Goal: Task Accomplishment & Management: Manage account settings

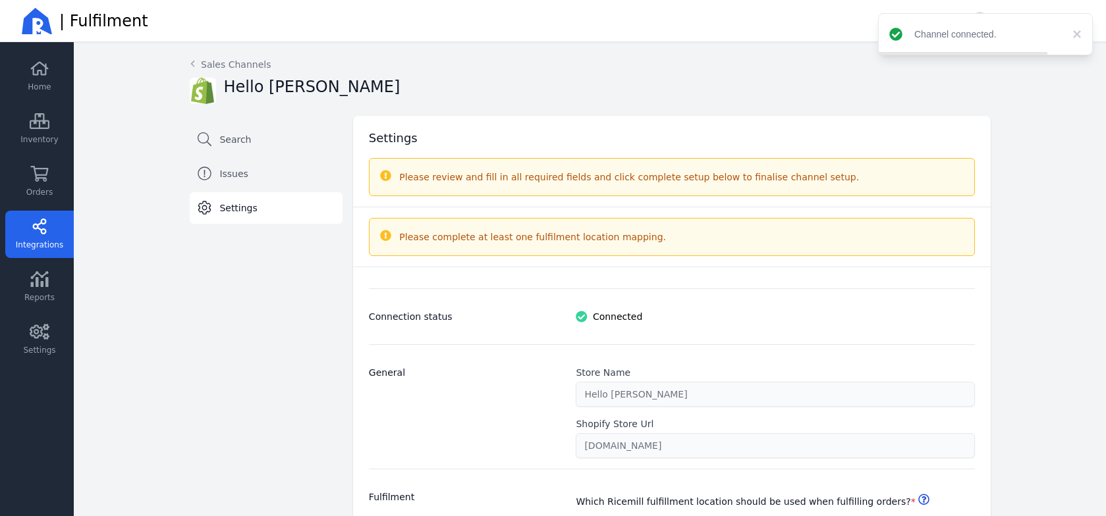
select select "paid_only"
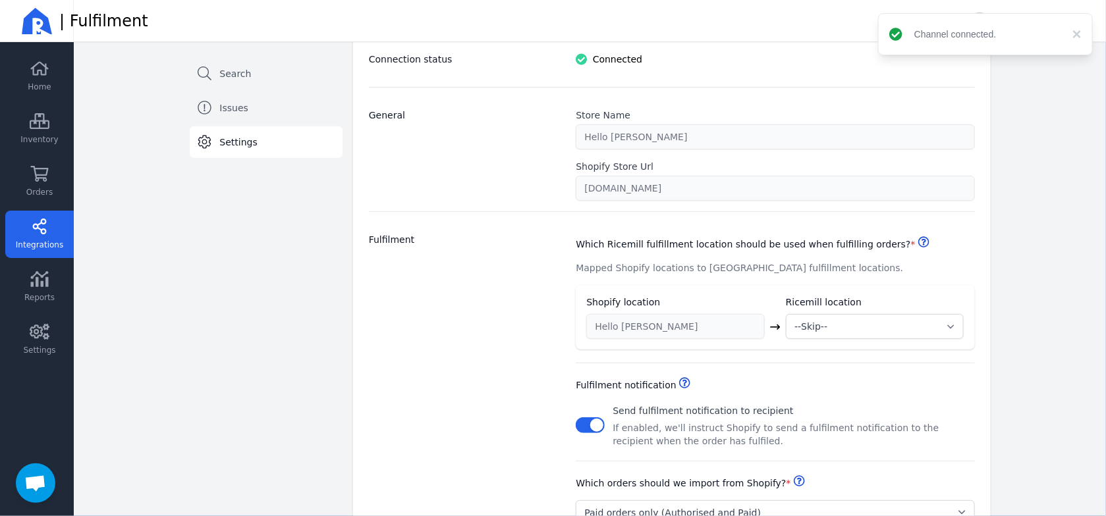
click at [450, 261] on div "Fulfilment" at bounding box center [465, 379] width 192 height 292
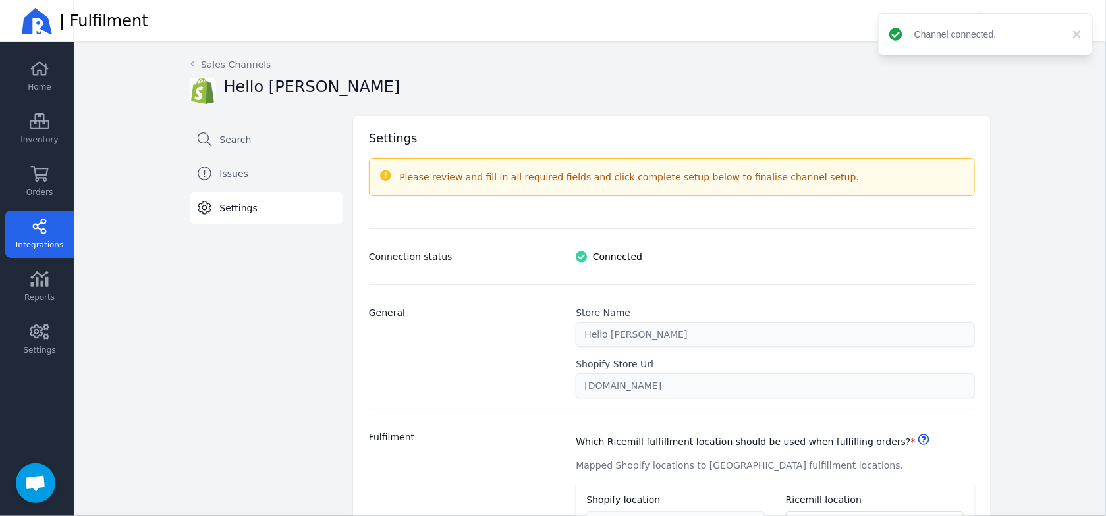
click at [458, 174] on div "Please review and fill in all required fields and click complete setup below to…" at bounding box center [681, 177] width 564 height 16
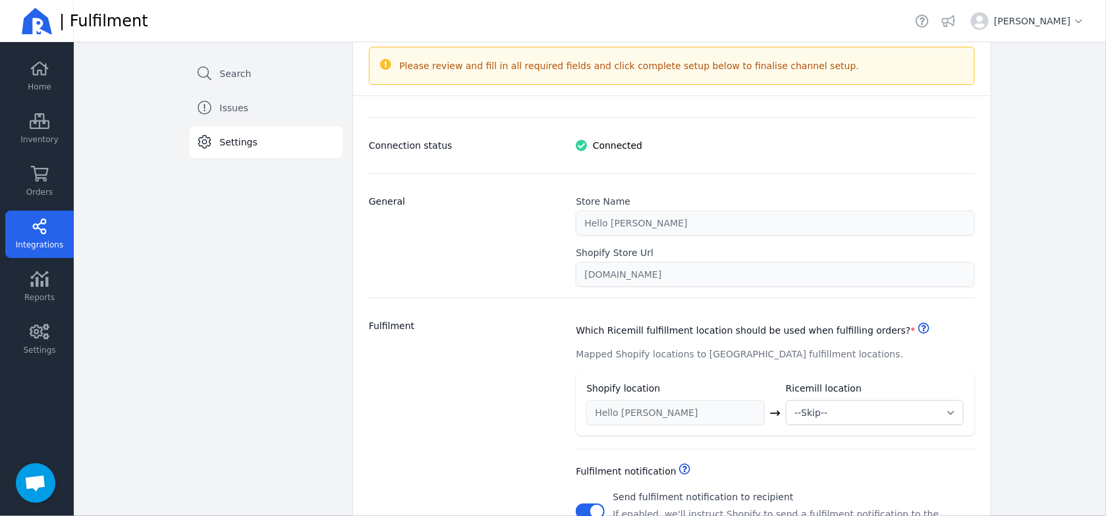
scroll to position [263, 0]
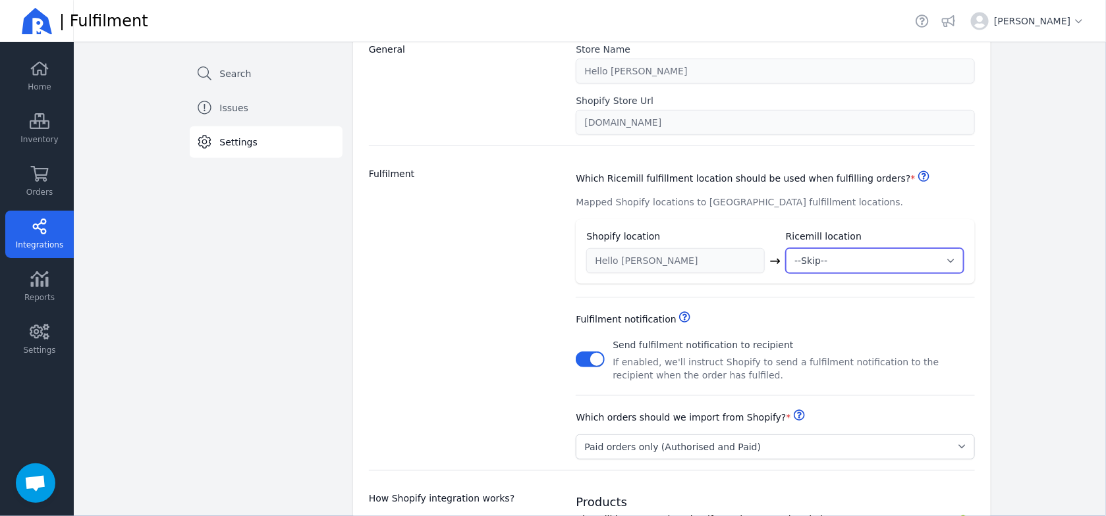
click at [842, 257] on select "--Skip-- ➕ Create new location My Warehouse" at bounding box center [875, 260] width 178 height 25
select select "1997"
click at [786, 248] on select "--Skip-- ➕ Create new location My Warehouse" at bounding box center [875, 260] width 178 height 25
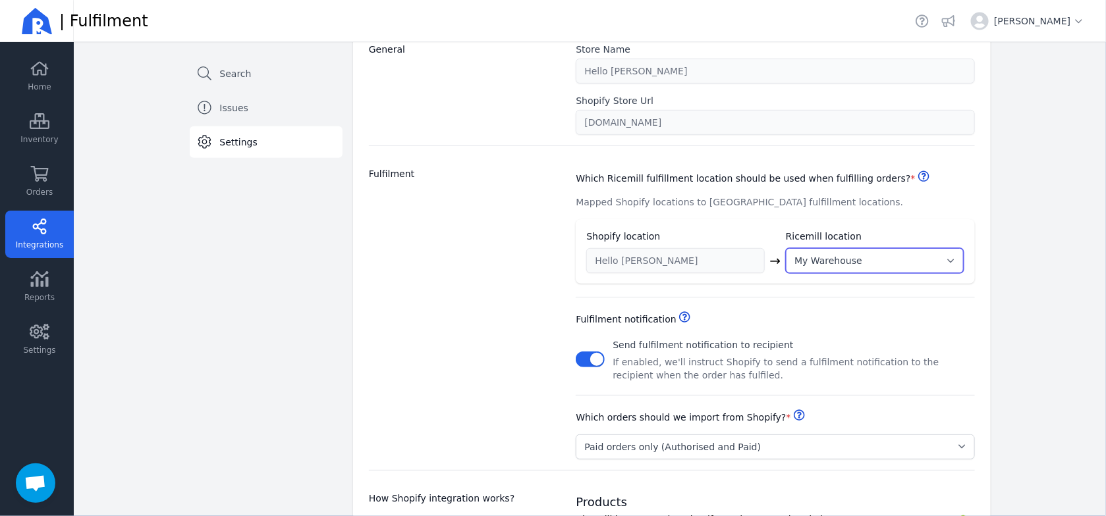
click at [819, 264] on select "--Skip-- ➕ Create new location My Warehouse" at bounding box center [875, 260] width 178 height 25
click at [721, 306] on div "Fulfilment notification Helpdesk Send fulfilment notification to recipient If e…" at bounding box center [774, 340] width 398 height 84
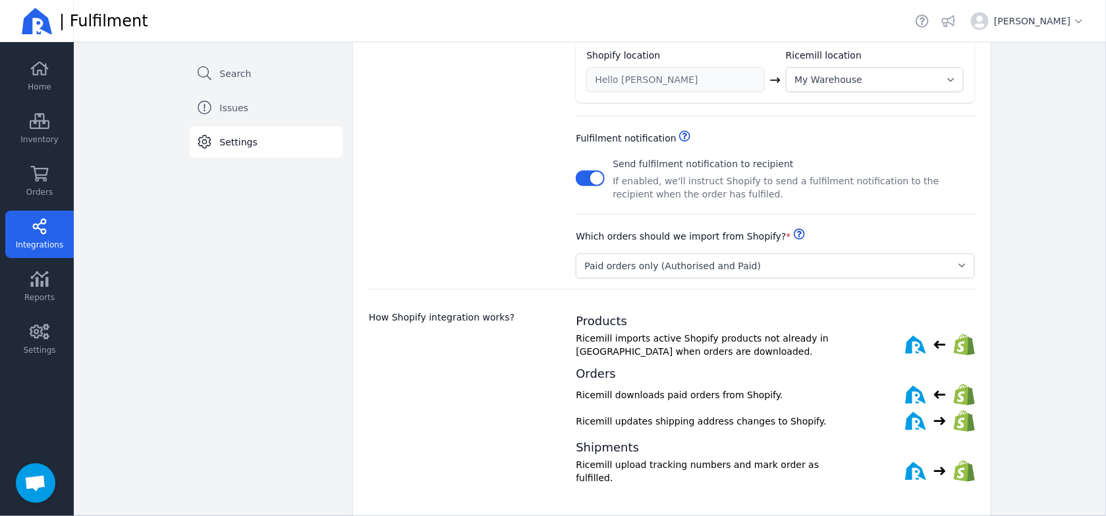
scroll to position [510, 0]
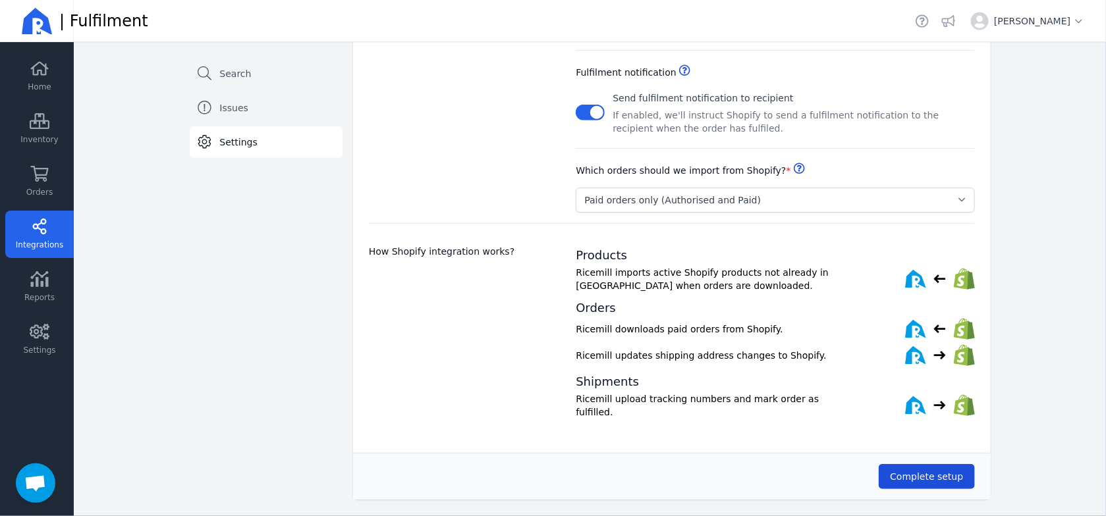
click at [922, 471] on span "Complete setup" at bounding box center [926, 476] width 73 height 11
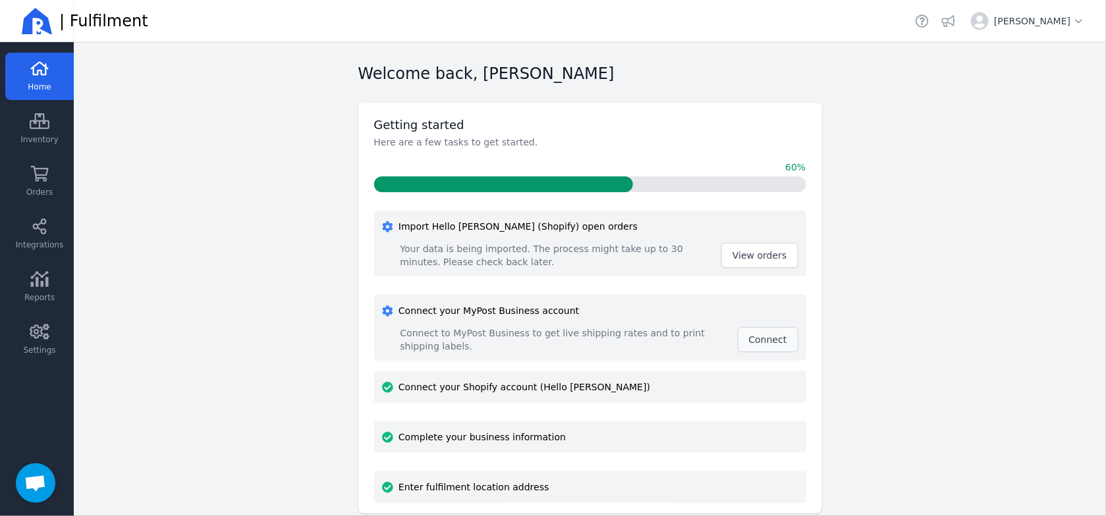
click at [752, 336] on span "Connect" at bounding box center [768, 339] width 38 height 11
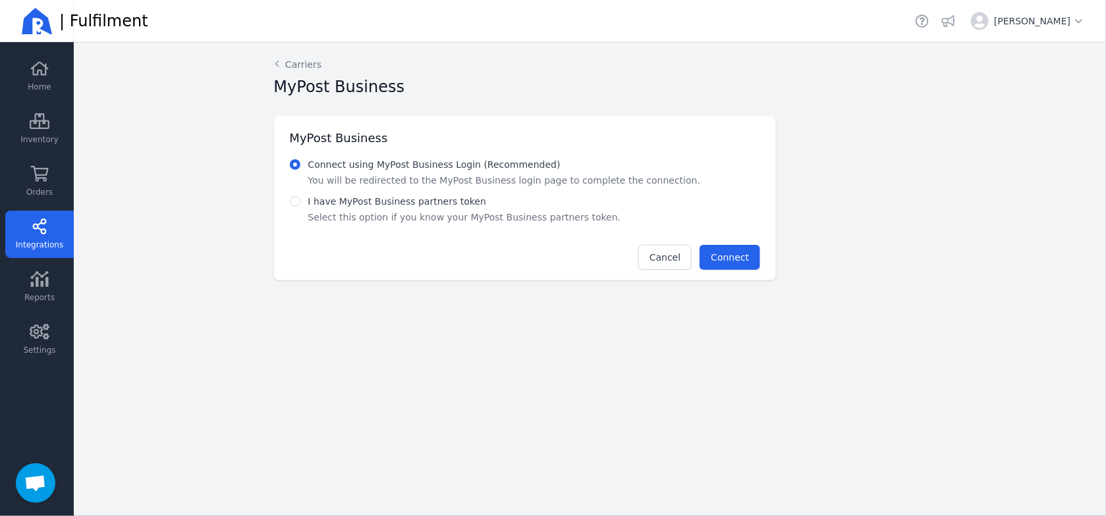
click at [430, 200] on label "I have MyPost Business partners token" at bounding box center [397, 201] width 178 height 11
radio input "false"
radio input "true"
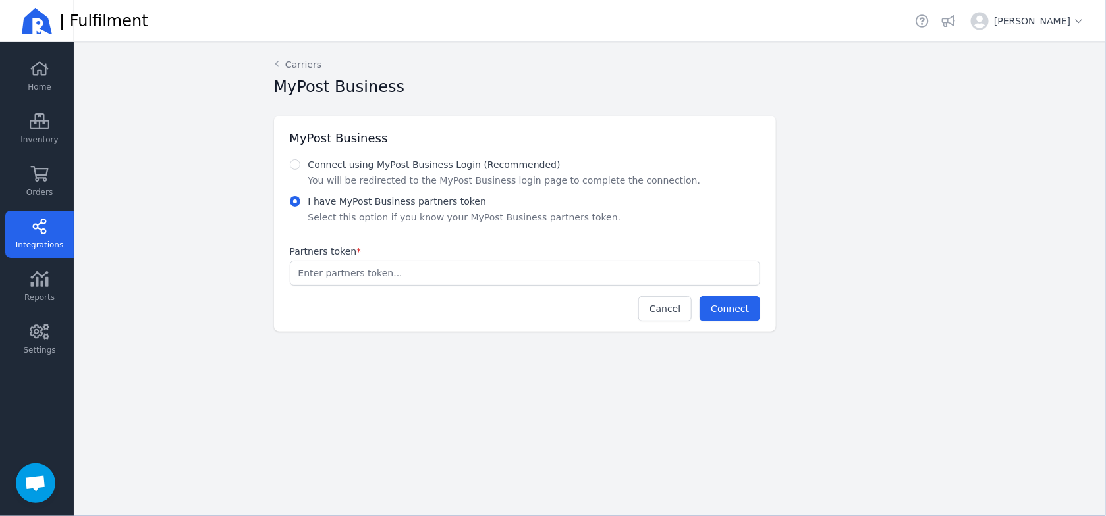
click at [403, 265] on input "Partners token *" at bounding box center [524, 273] width 469 height 24
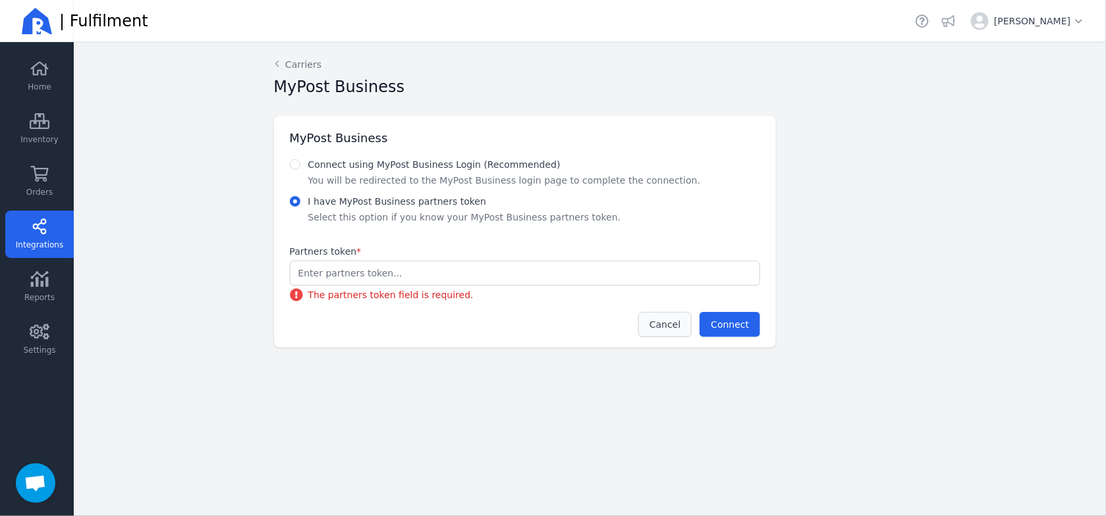
click at [664, 309] on div "MyPost Business Connect using MyPost Business Login (Recommended) You will be r…" at bounding box center [525, 232] width 502 height 232
click at [292, 65] on link "Carriers" at bounding box center [298, 64] width 48 height 13
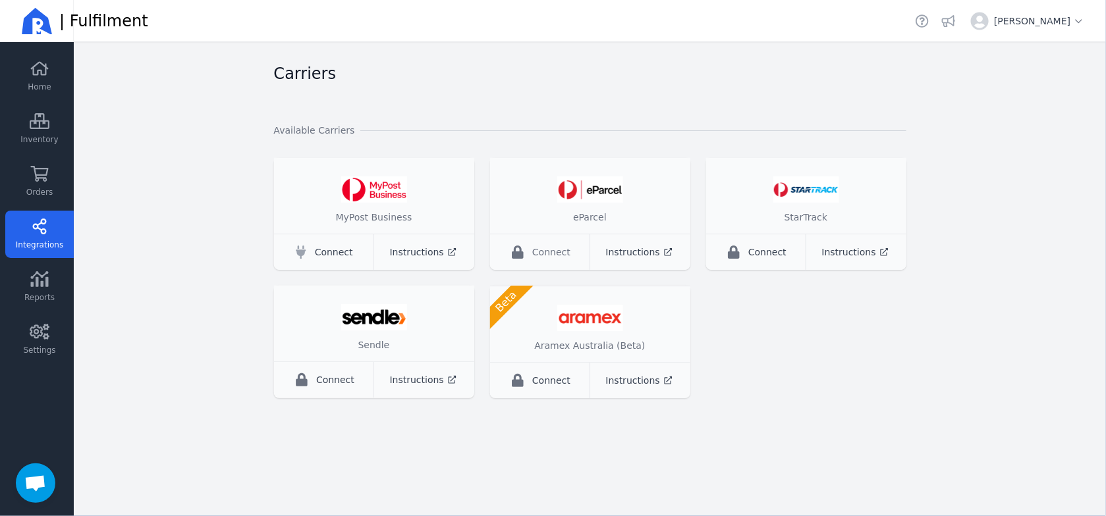
click at [554, 255] on span "Connect" at bounding box center [551, 252] width 38 height 13
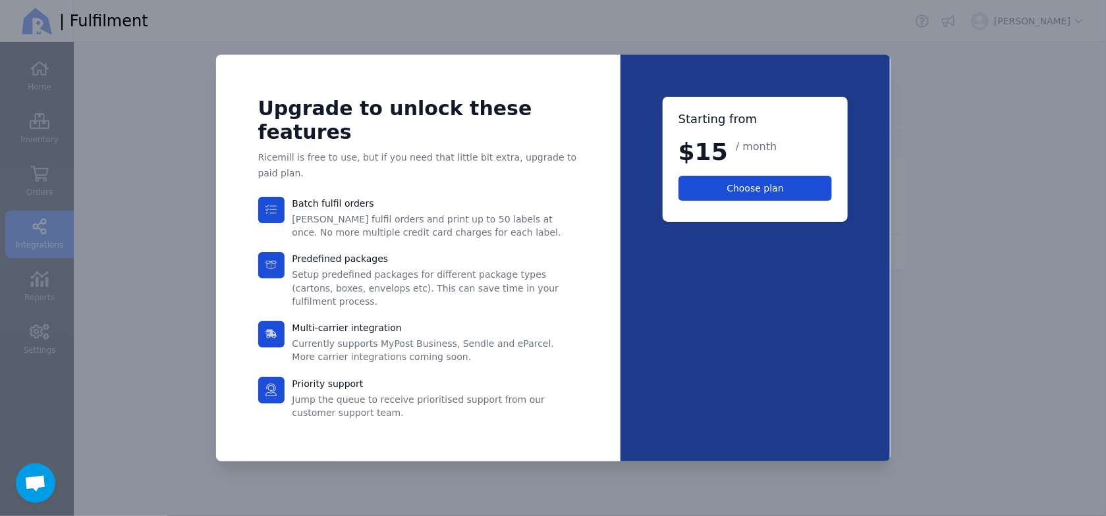
click at [735, 201] on button "Choose plan" at bounding box center [755, 188] width 154 height 25
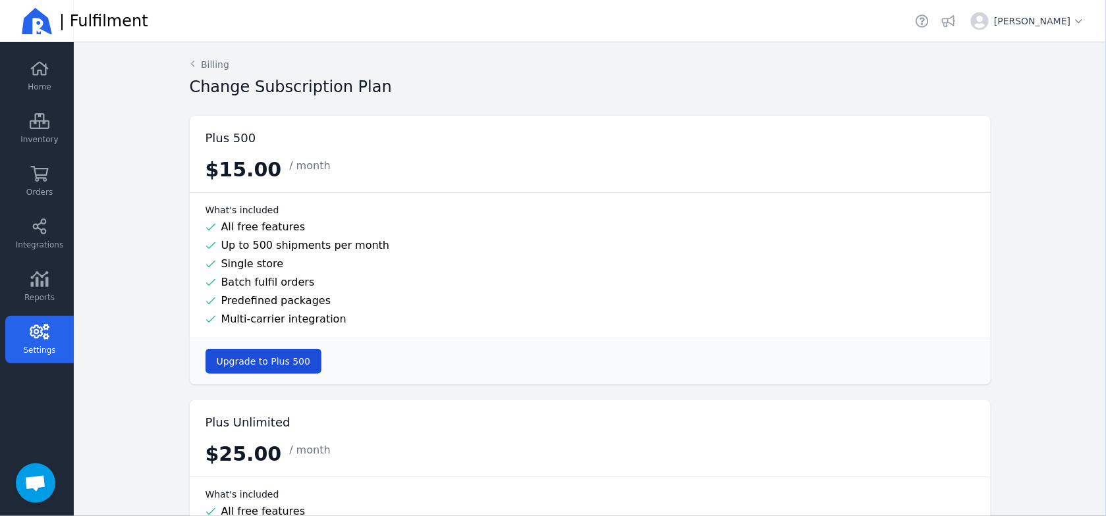
click at [254, 358] on span "Upgrade to Plus 500" at bounding box center [264, 361] width 94 height 11
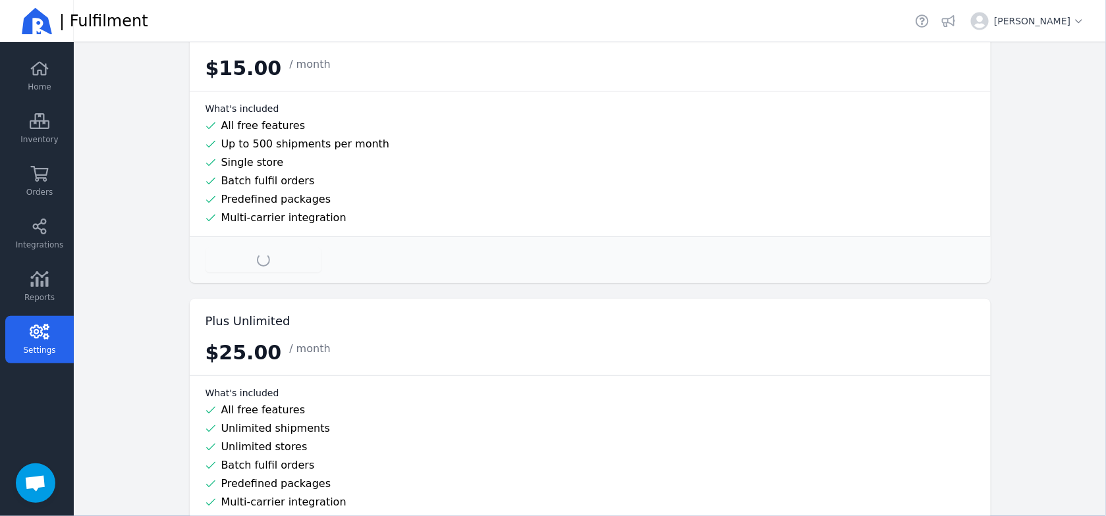
scroll to position [185, 0]
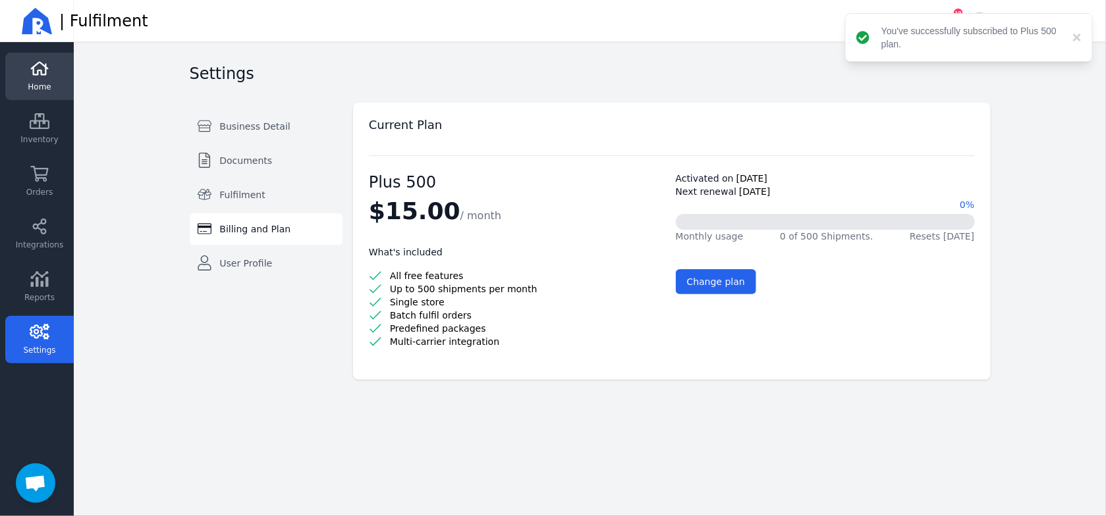
click at [39, 76] on link "Home" at bounding box center [39, 76] width 68 height 47
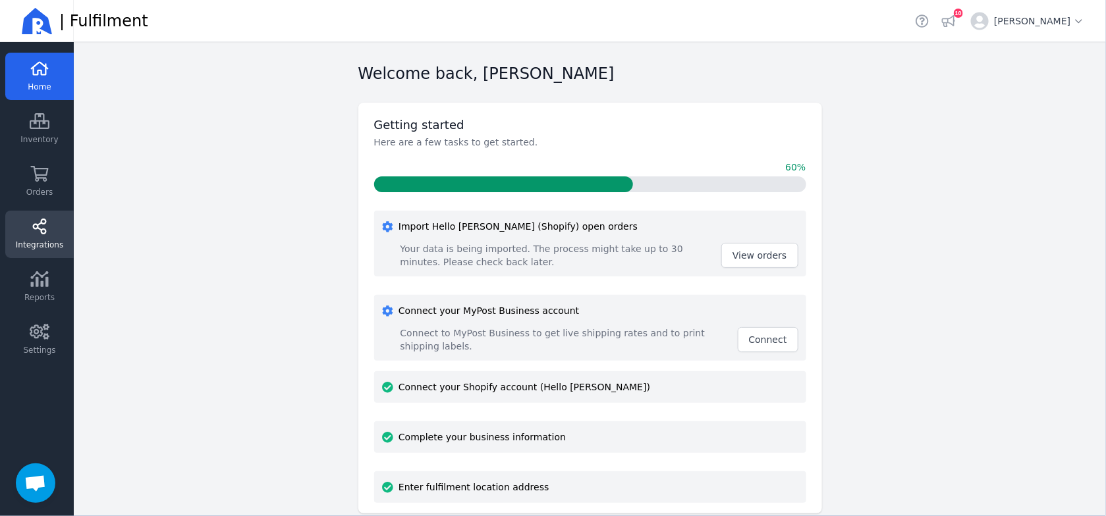
click at [6, 228] on link "Integrations" at bounding box center [39, 234] width 68 height 47
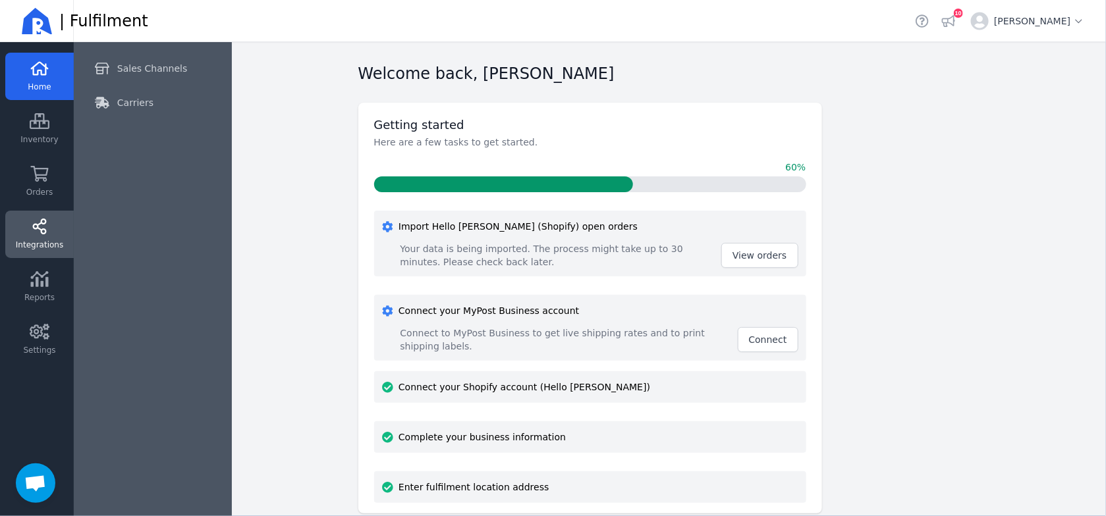
click at [12, 238] on link "Integrations" at bounding box center [39, 234] width 68 height 47
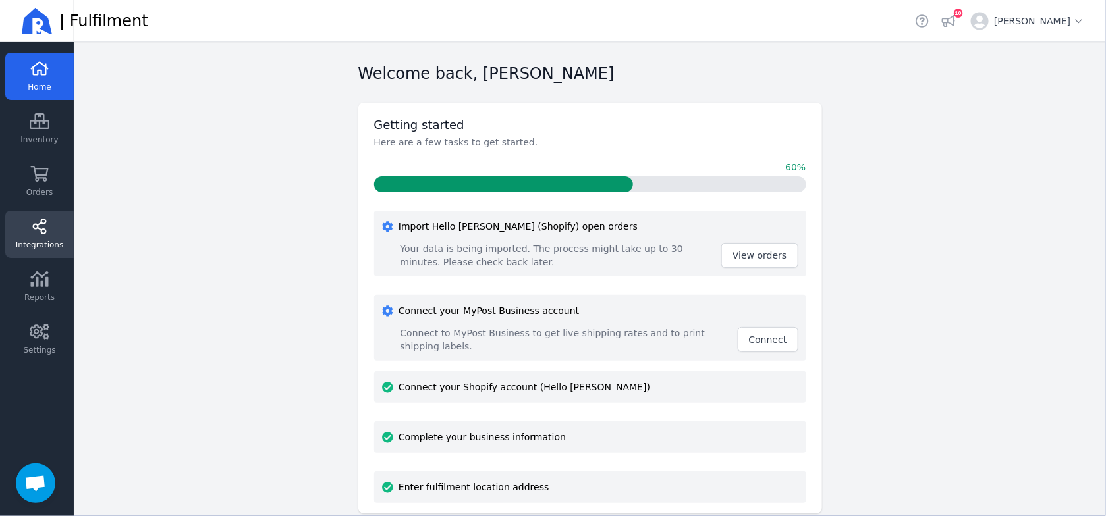
click at [28, 230] on link "Integrations" at bounding box center [39, 234] width 68 height 47
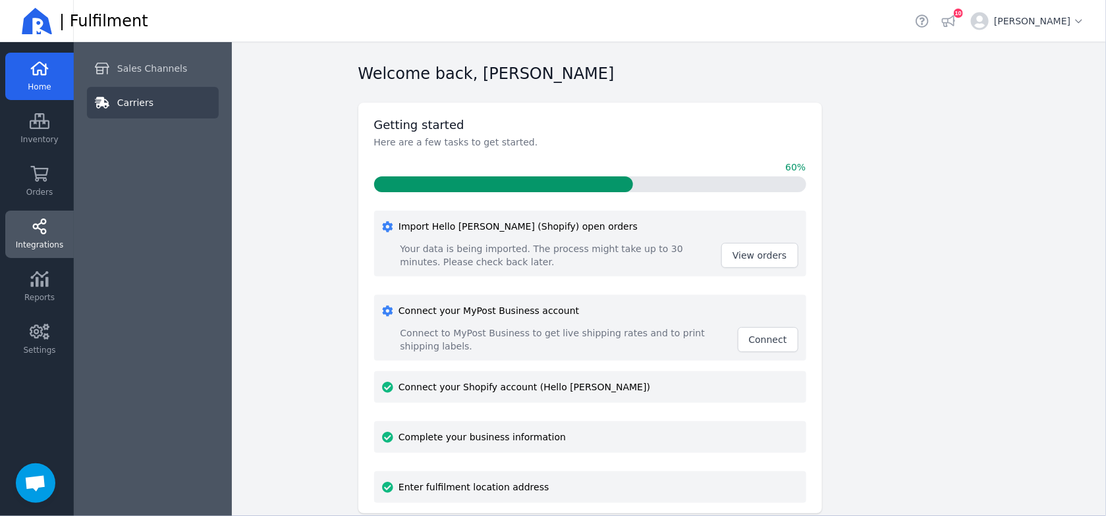
click at [137, 97] on span "Carriers" at bounding box center [135, 102] width 36 height 13
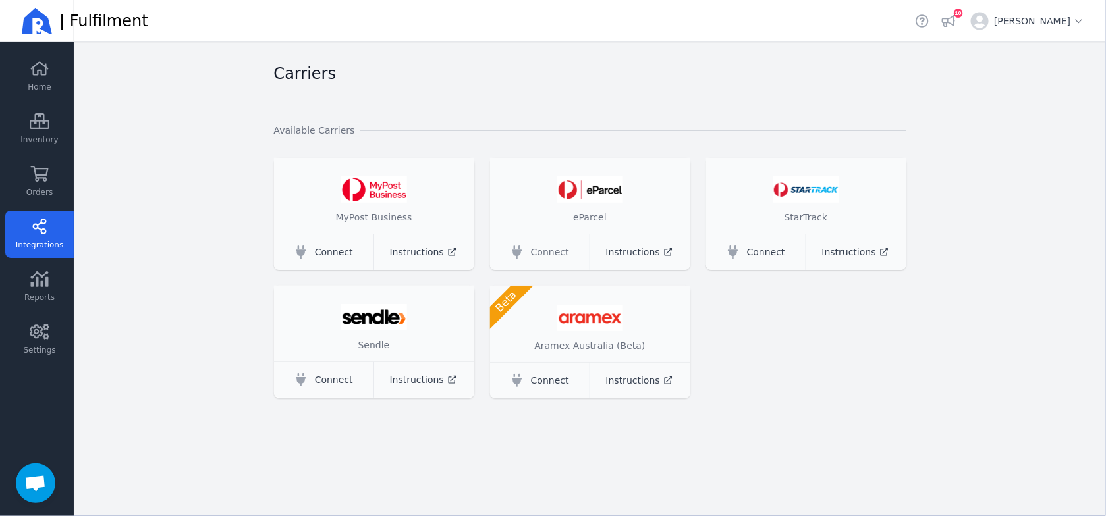
click at [527, 248] on link "Connect" at bounding box center [540, 252] width 101 height 36
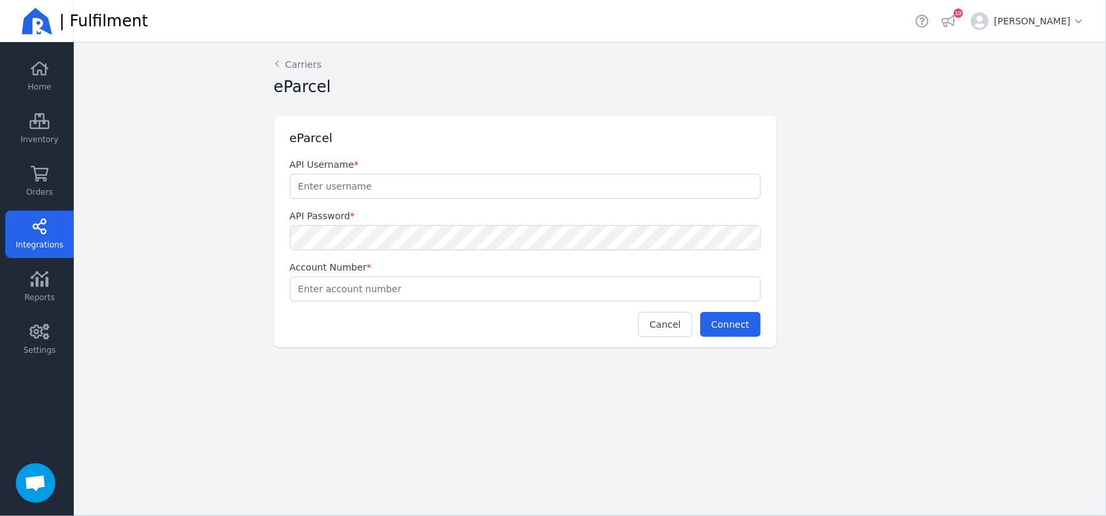
click at [481, 190] on input "text" at bounding box center [524, 186] width 469 height 24
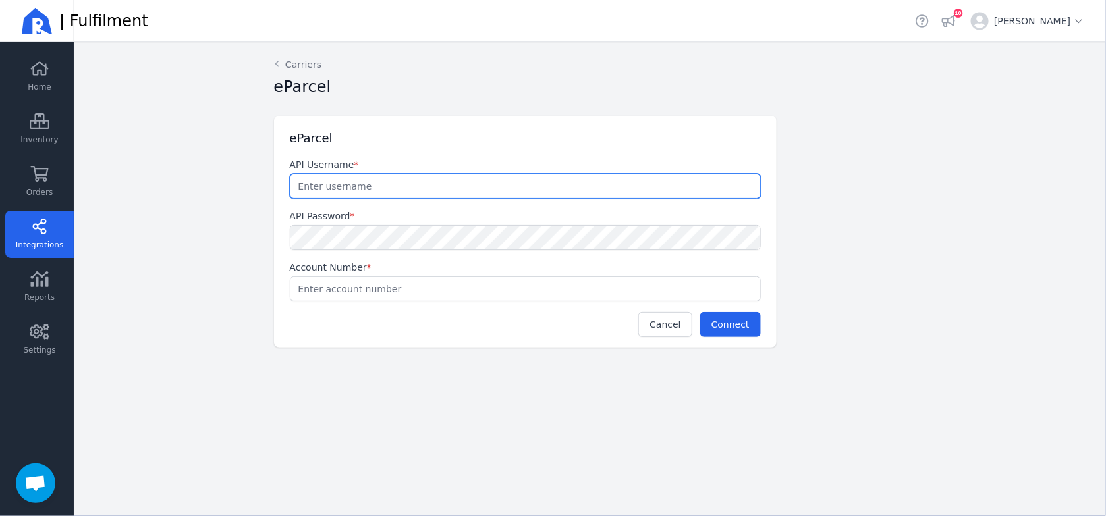
click at [487, 186] on input "text" at bounding box center [524, 186] width 469 height 24
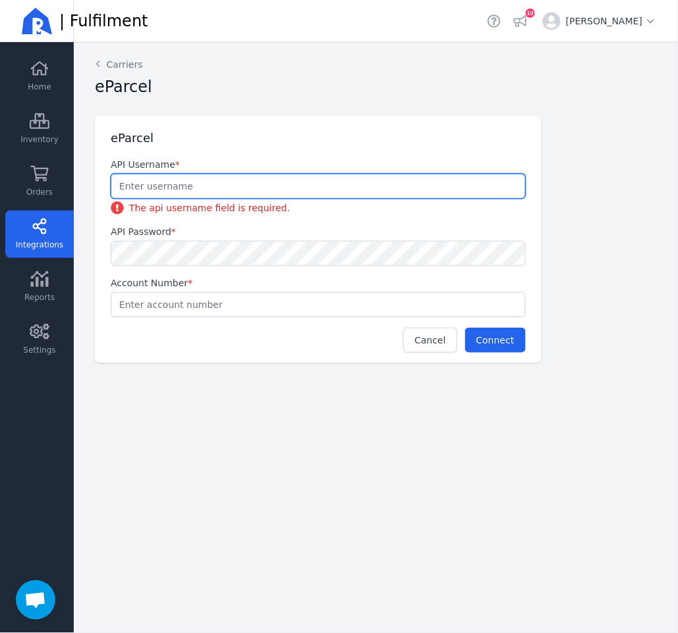
click at [180, 186] on input "text" at bounding box center [318, 186] width 414 height 24
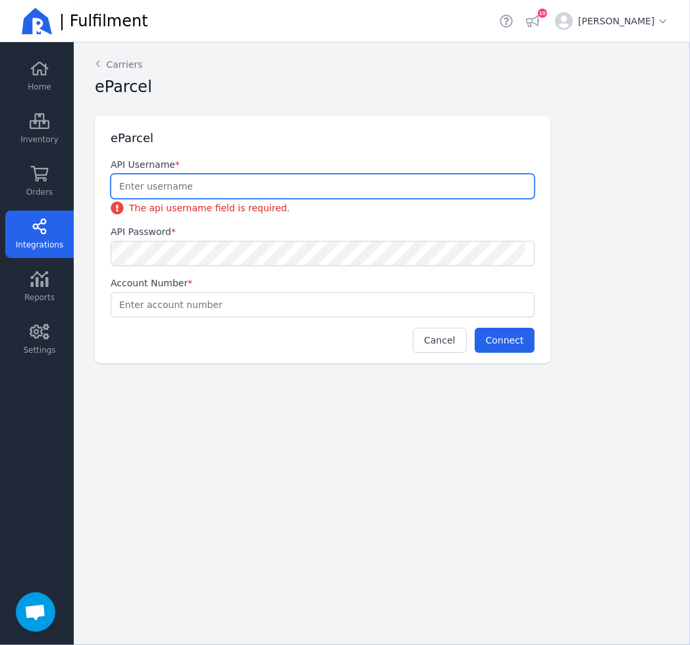
paste input "ae1bf7e1-10bc-45e3-afae-1d919247fa58"
type input "ae1bf7e1-10bc-45e3-afae-1d919247fa58"
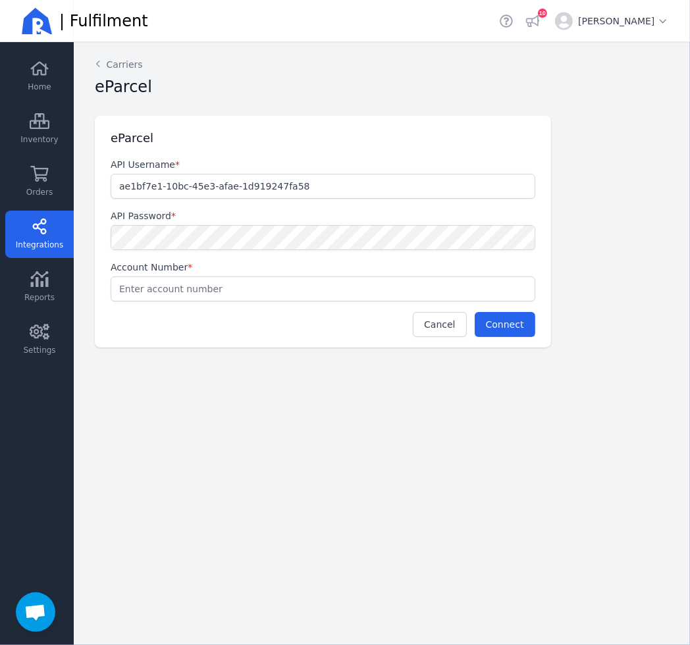
click at [165, 284] on input "text" at bounding box center [322, 289] width 423 height 24
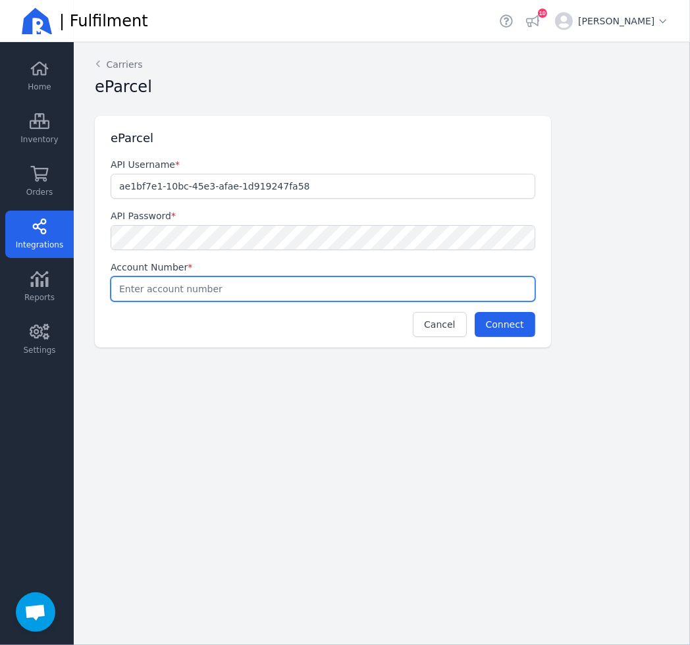
paste input "0004851041"
type input "0004851041"
click at [529, 317] on button "Connect" at bounding box center [505, 324] width 61 height 25
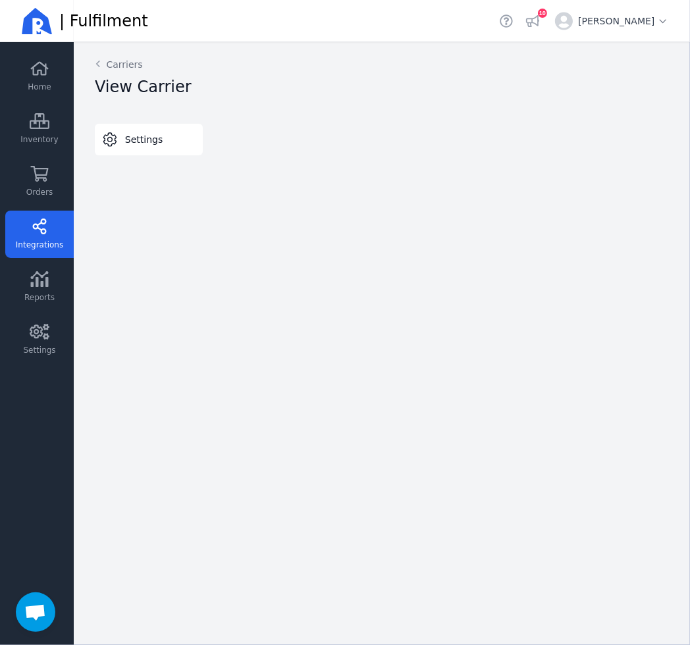
select select "A"
select select "THERMAL-LABEL-A6-1PP"
select select "SALE_OF_GOODS"
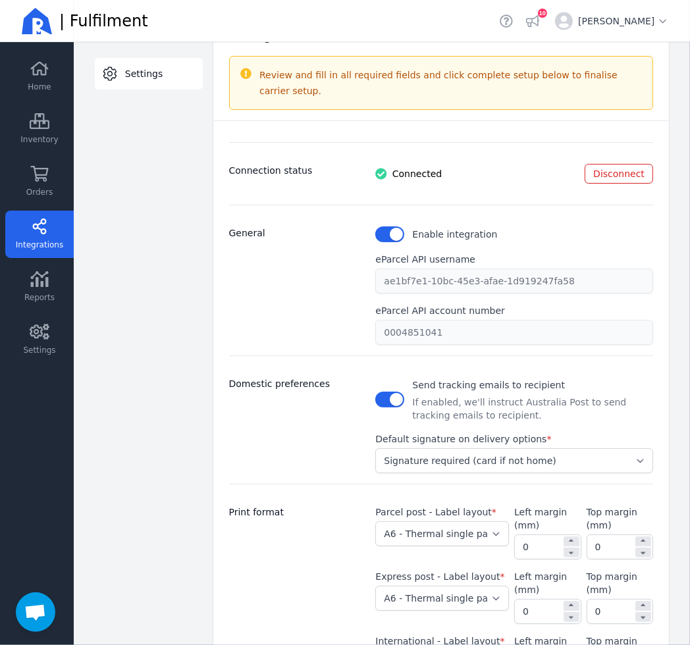
scroll to position [247, 0]
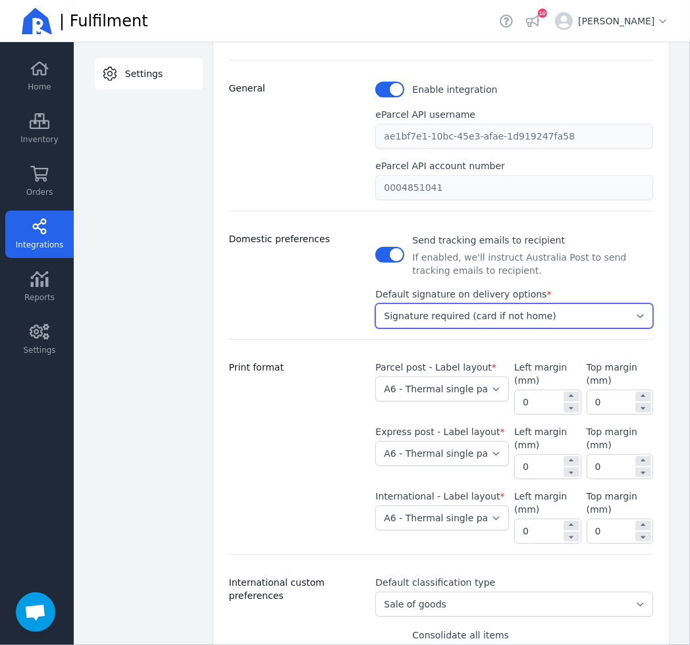
click at [423, 304] on select "Select... Authority to leave can be requested by receiver Authority to leave Si…" at bounding box center [514, 316] width 278 height 25
select select "Y"
click at [375, 304] on select "Select... Authority to leave can be requested by receiver Authority to leave Si…" at bounding box center [514, 316] width 278 height 25
click at [319, 310] on div "Domestic preferences" at bounding box center [294, 280] width 131 height 96
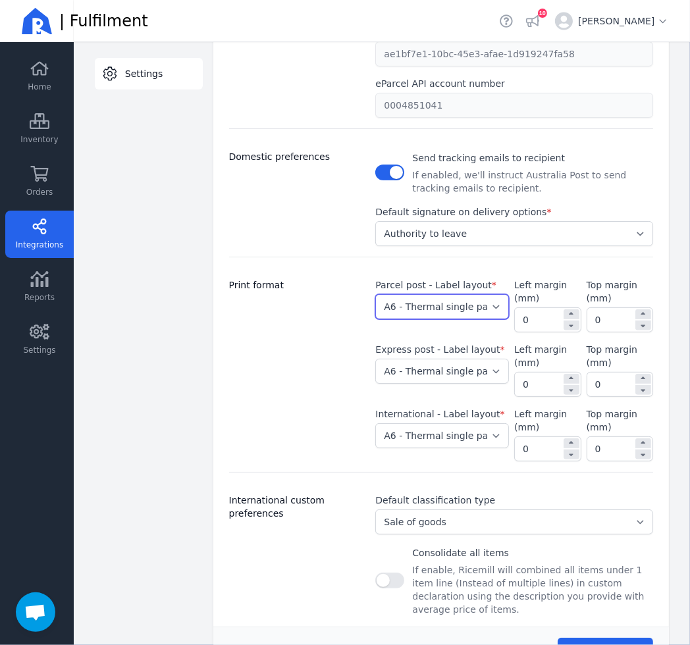
click at [416, 294] on select "Select... A4 - Four labels per page A4 - Single label per page A6 - Thermal sin…" at bounding box center [442, 306] width 134 height 25
click at [319, 309] on div "Print format" at bounding box center [294, 370] width 131 height 183
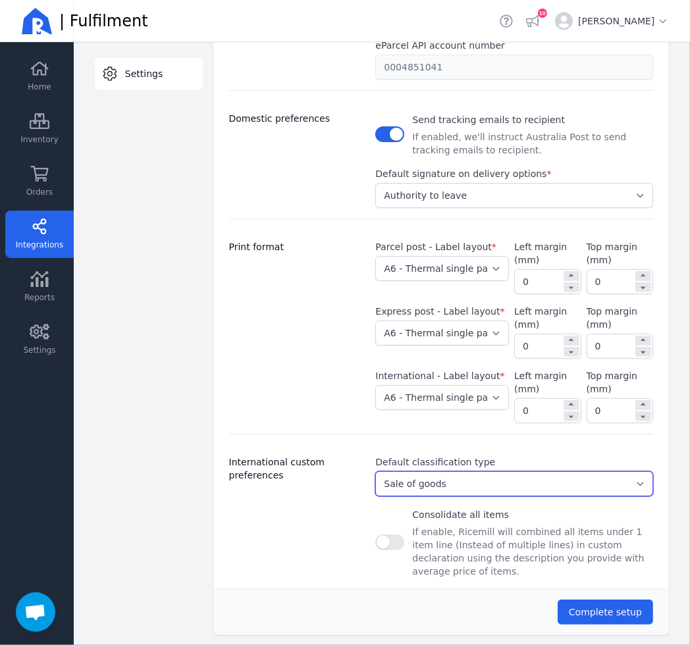
click at [508, 471] on select "Select... Document Gift Sample Sale of goods Other" at bounding box center [514, 483] width 278 height 25
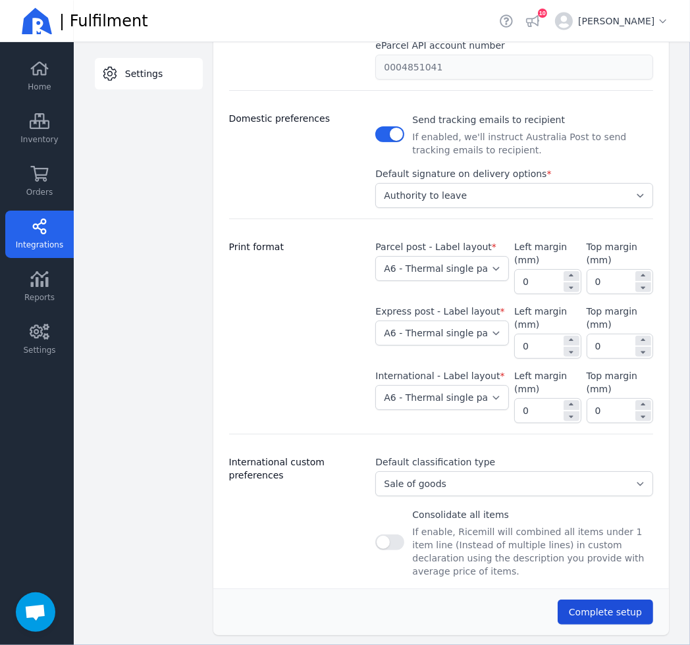
click at [590, 516] on span "Complete setup" at bounding box center [605, 612] width 73 height 11
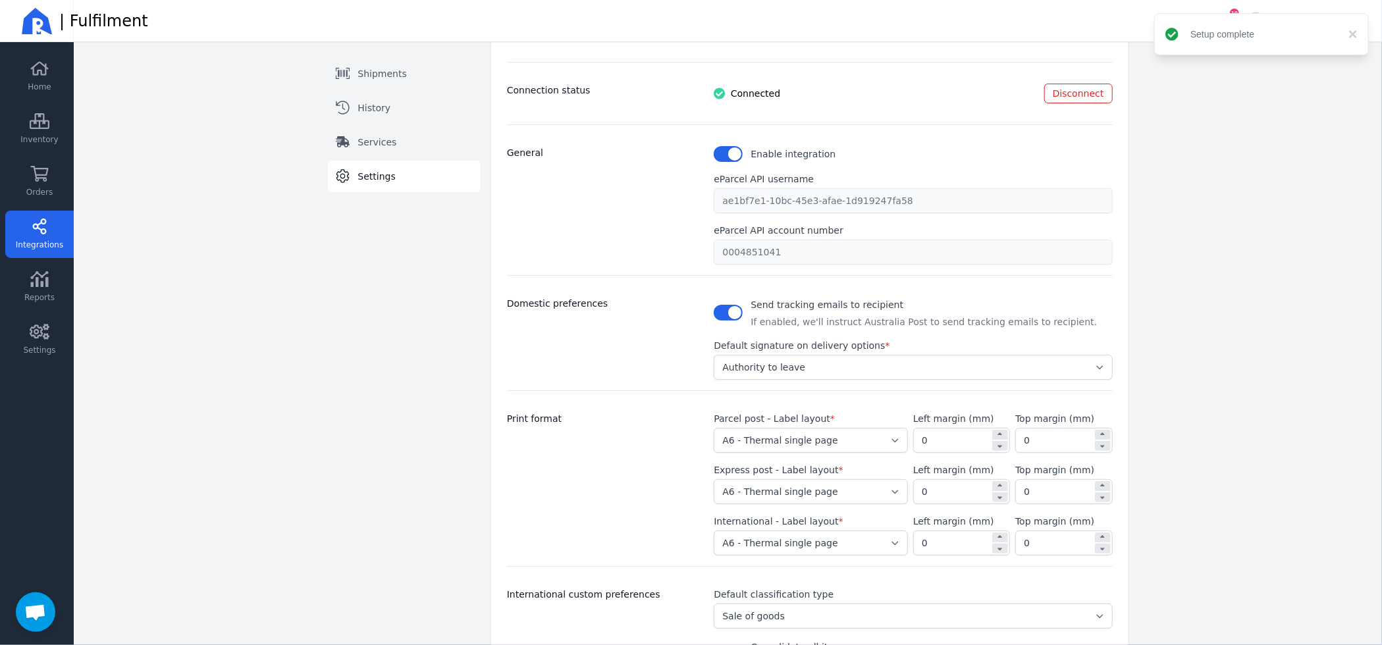
scroll to position [0, 0]
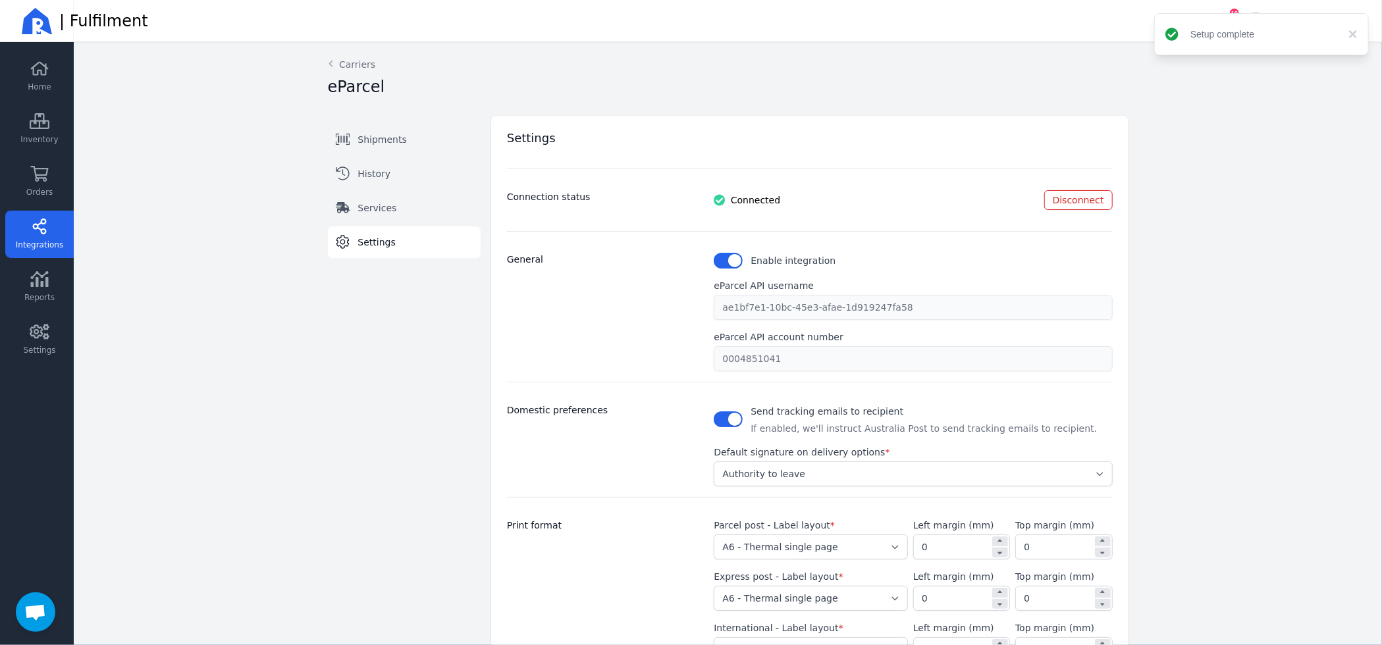
click at [352, 57] on div "Back Carriers eParcel Shipments History Services Settings Switch tab Shipments …" at bounding box center [728, 464] width 843 height 845
click at [382, 147] on link "Shipments" at bounding box center [404, 140] width 153 height 32
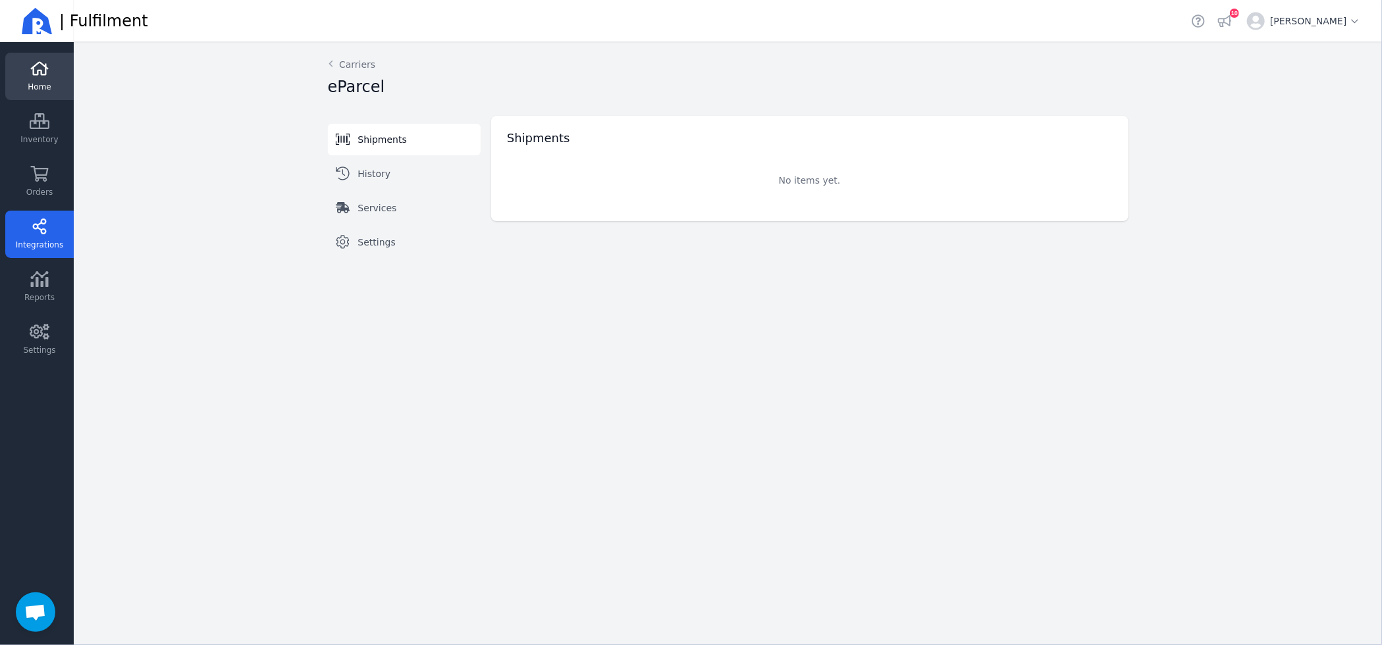
click at [54, 76] on link "Home" at bounding box center [39, 76] width 68 height 47
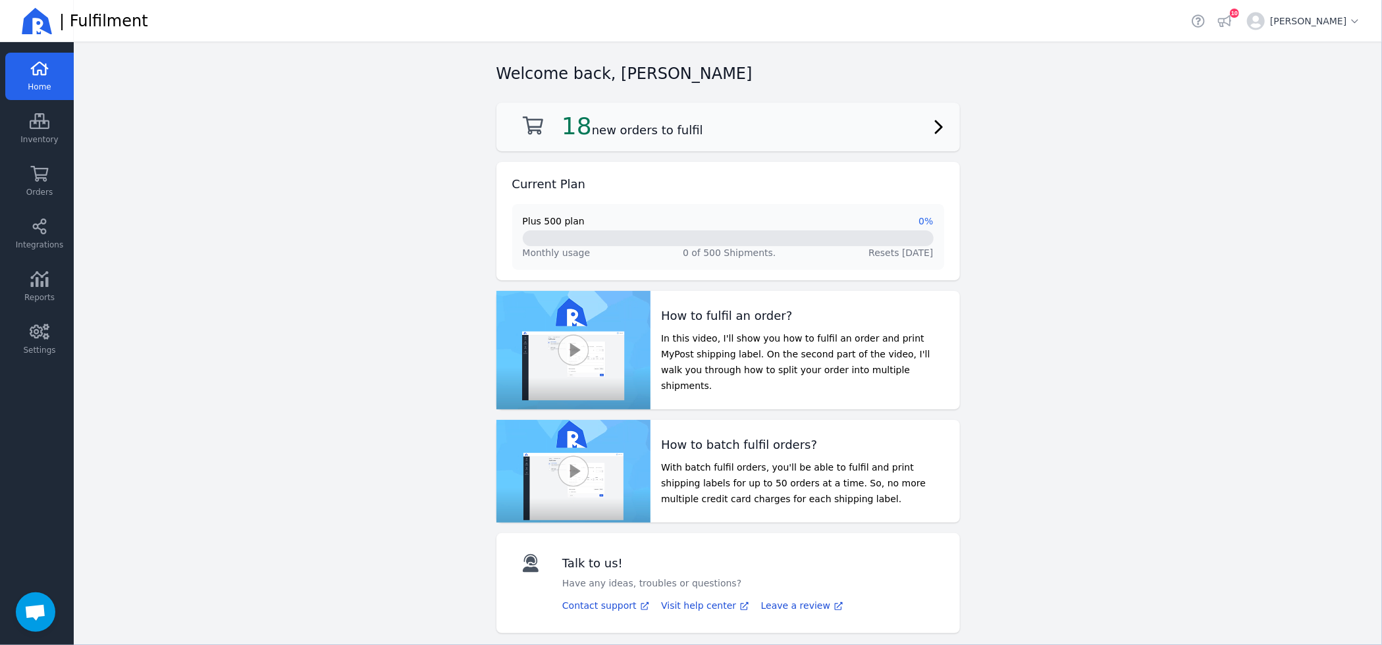
click at [674, 138] on h2 "18 new orders to fulfil" at bounding box center [633, 126] width 142 height 26
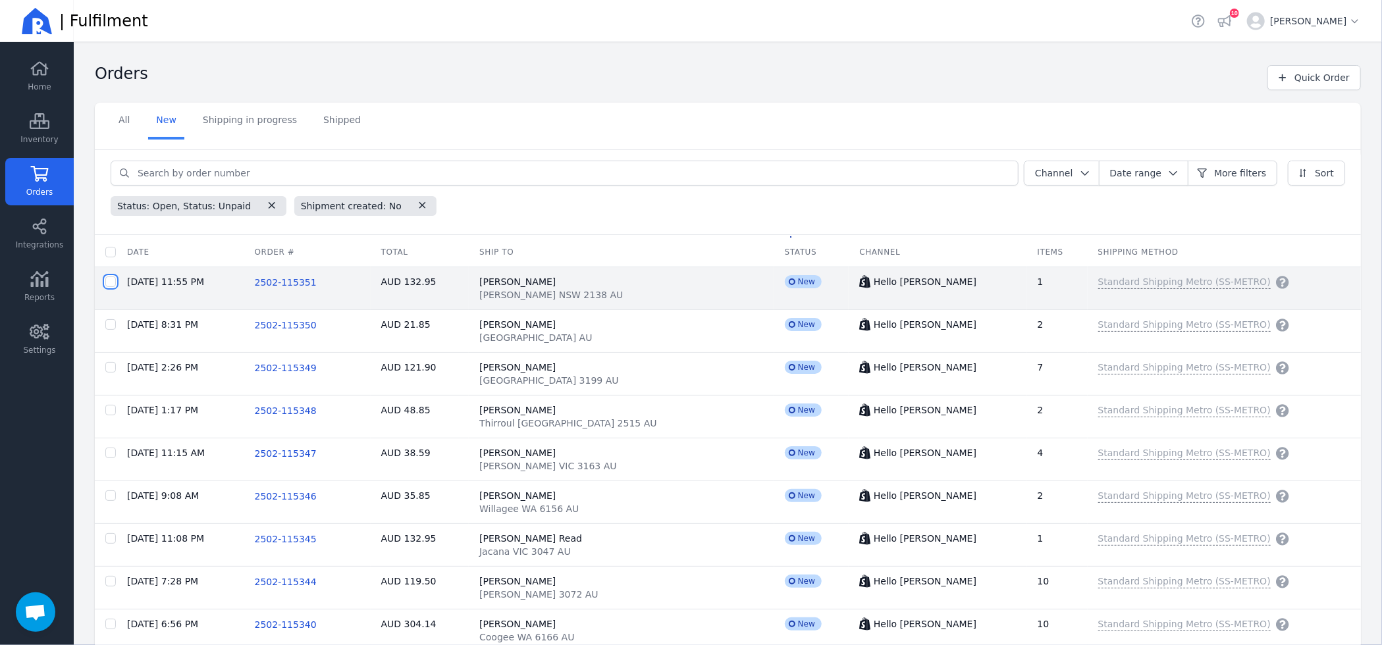
click at [113, 281] on input "checkbox" at bounding box center [110, 282] width 11 height 11
checkbox input "true"
checkbox input "false"
checkbox input "true"
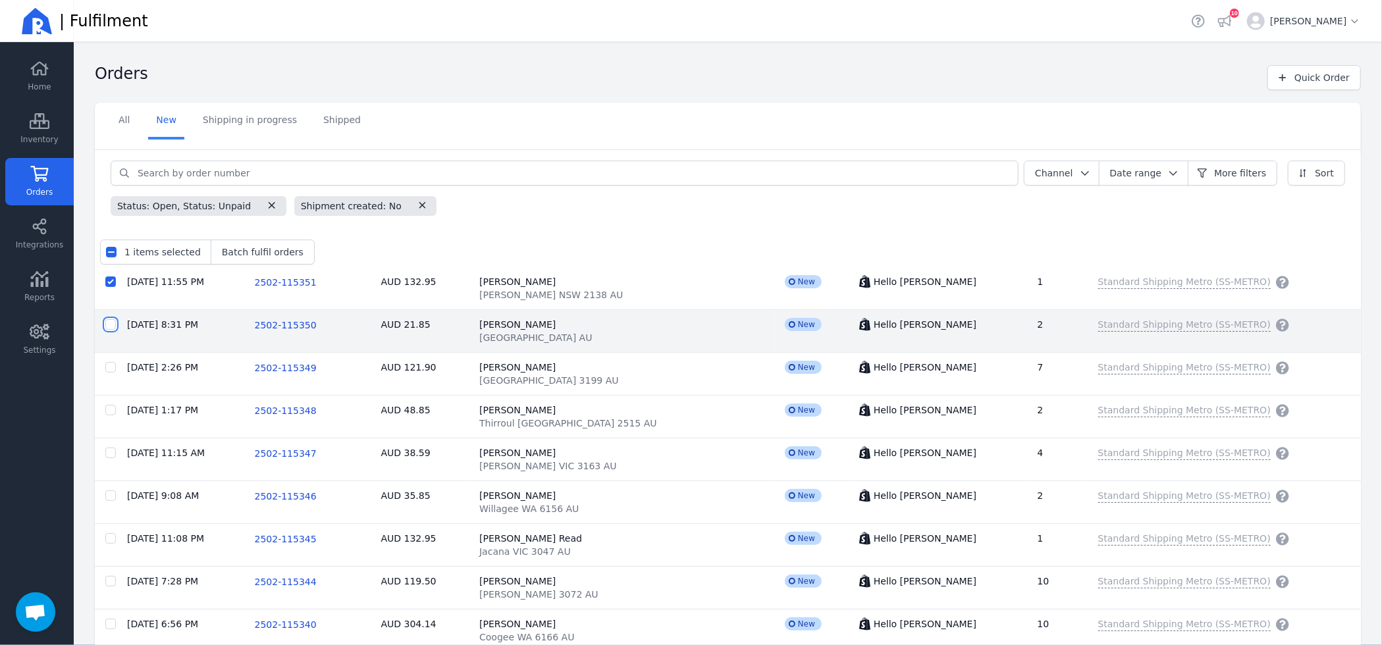
click at [108, 323] on input "checkbox" at bounding box center [110, 324] width 11 height 11
checkbox input "true"
checkbox input "false"
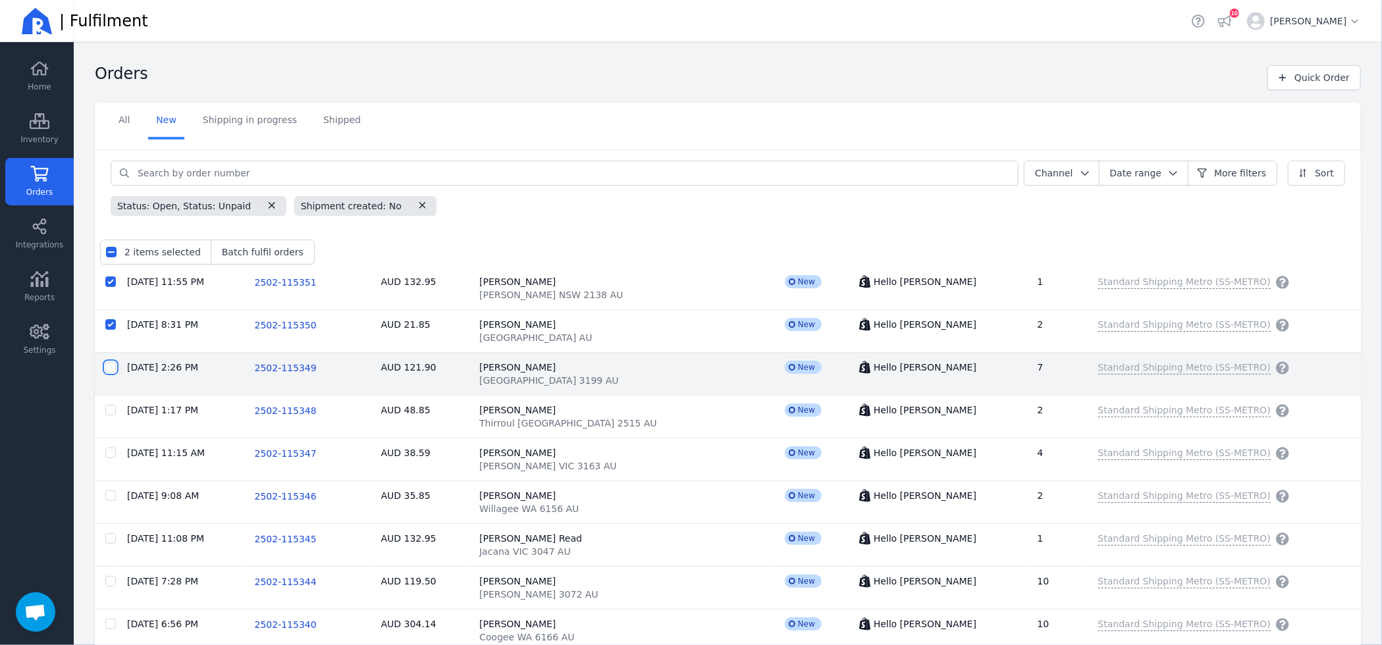
click at [107, 369] on input "checkbox" at bounding box center [110, 367] width 11 height 11
checkbox input "true"
checkbox input "false"
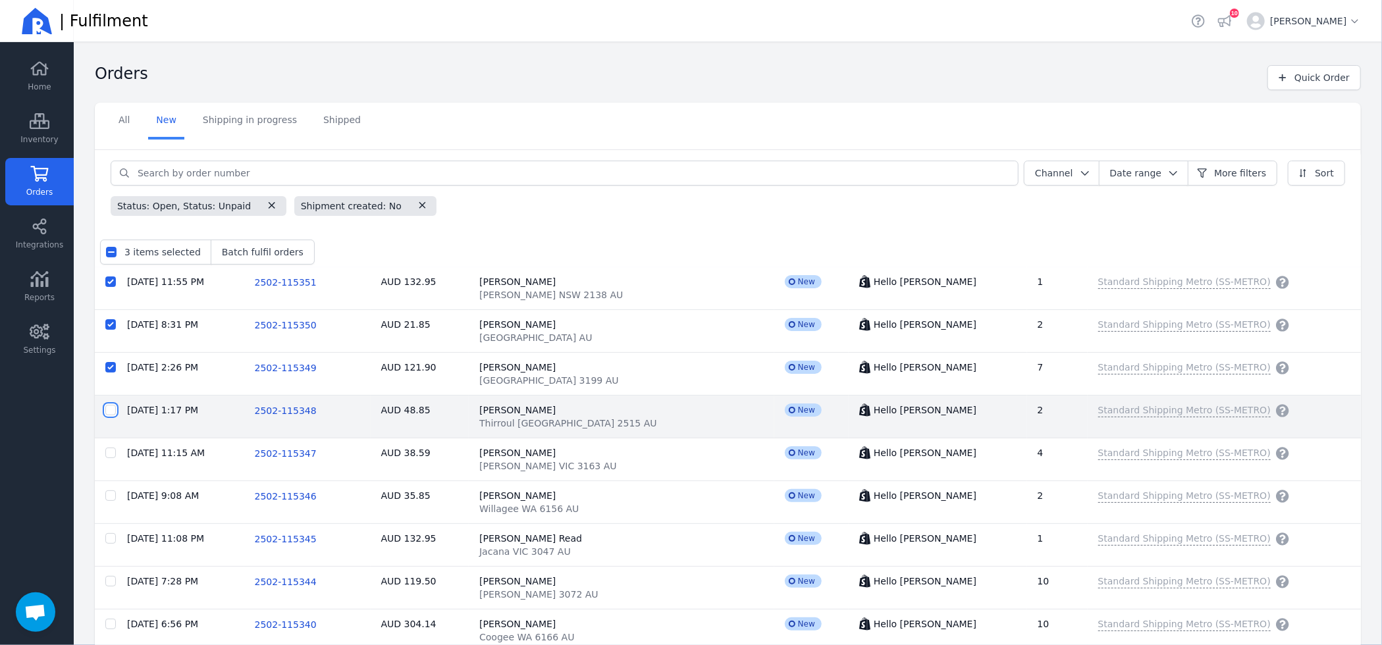
click at [113, 413] on input "checkbox" at bounding box center [110, 410] width 11 height 11
checkbox input "true"
checkbox input "false"
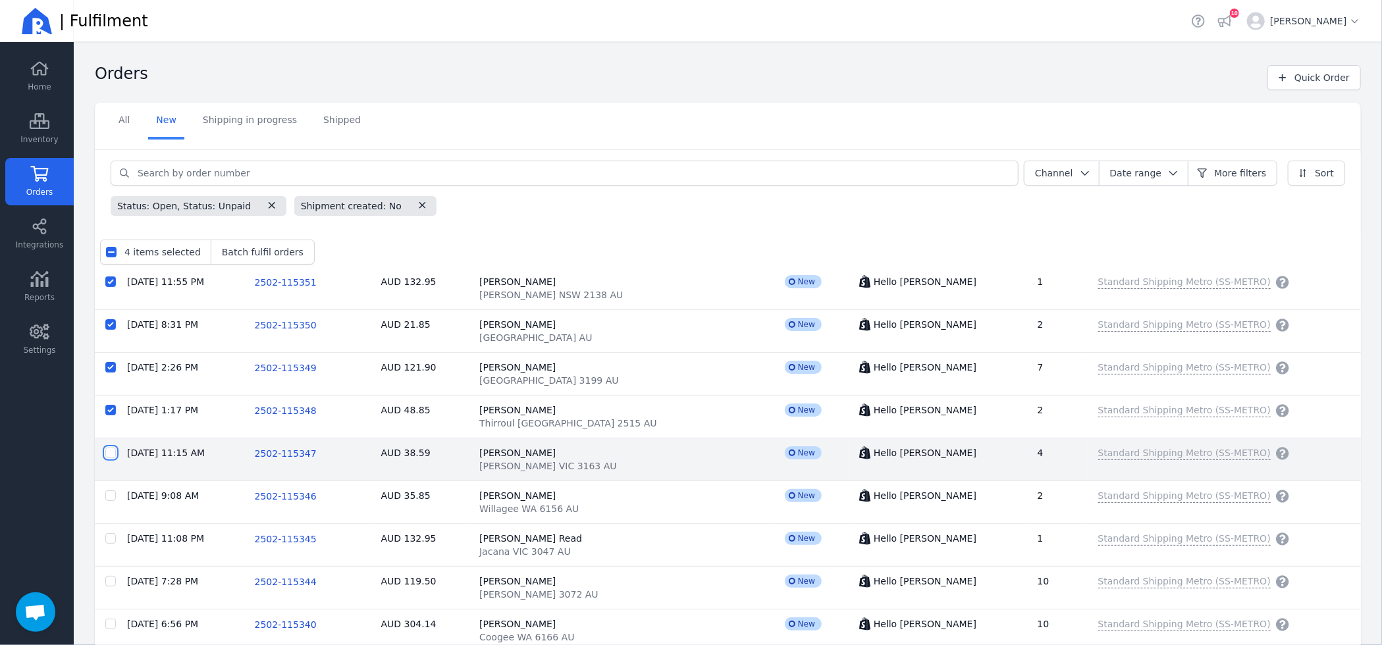
click at [115, 450] on input "checkbox" at bounding box center [110, 453] width 11 height 11
checkbox input "true"
checkbox input "false"
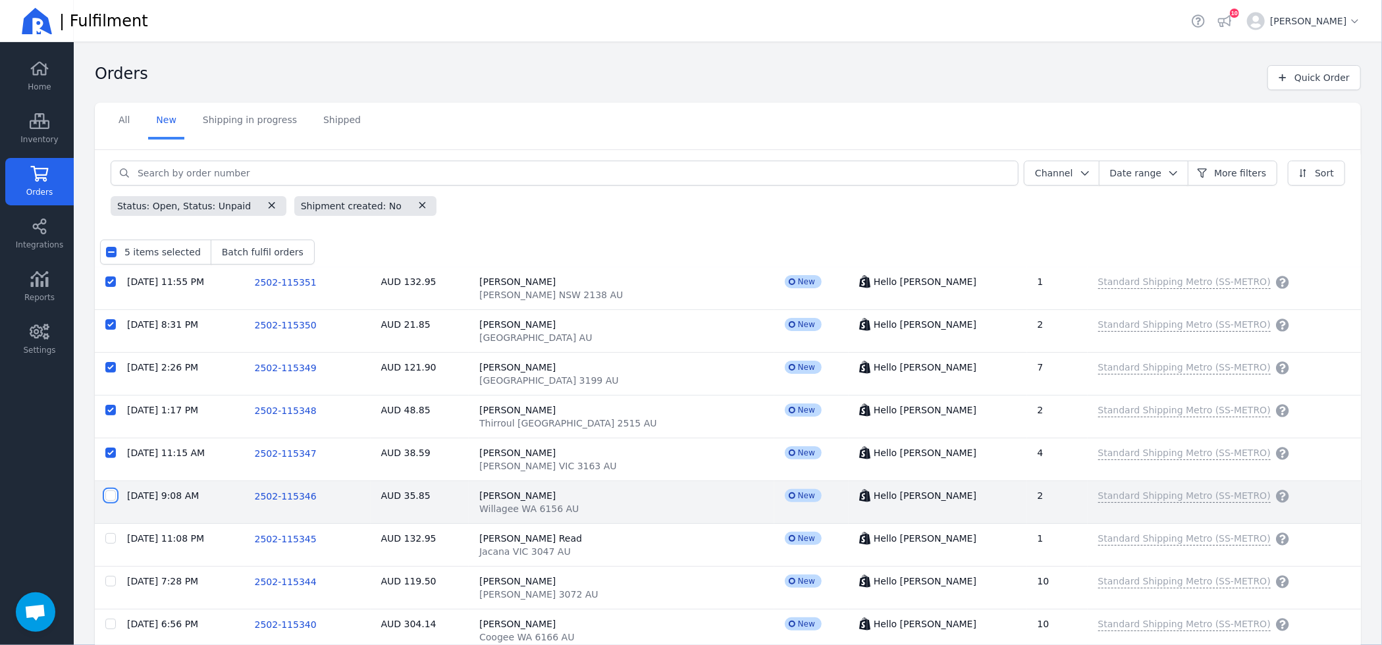
click at [109, 498] on input "checkbox" at bounding box center [110, 496] width 11 height 11
checkbox input "true"
checkbox input "false"
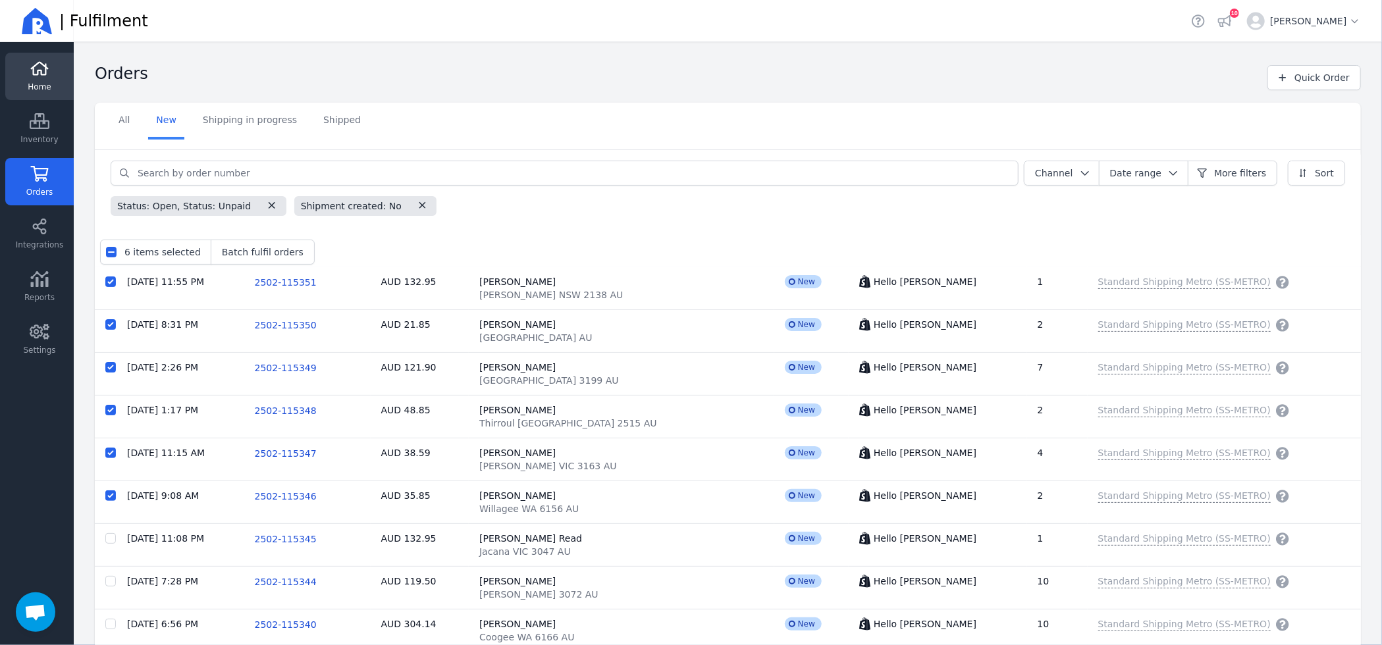
click at [36, 86] on span "Home" at bounding box center [39, 87] width 23 height 11
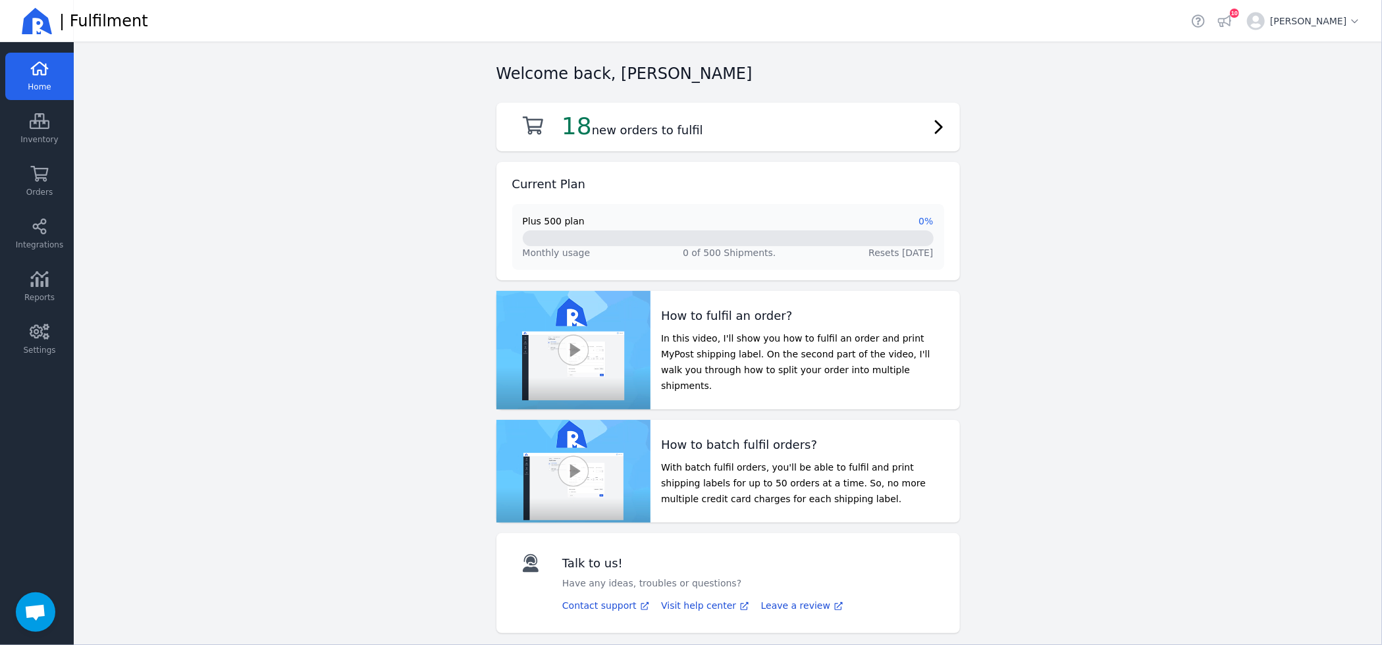
click at [577, 360] on div at bounding box center [573, 350] width 155 height 119
click at [569, 340] on button "button" at bounding box center [574, 350] width 32 height 32
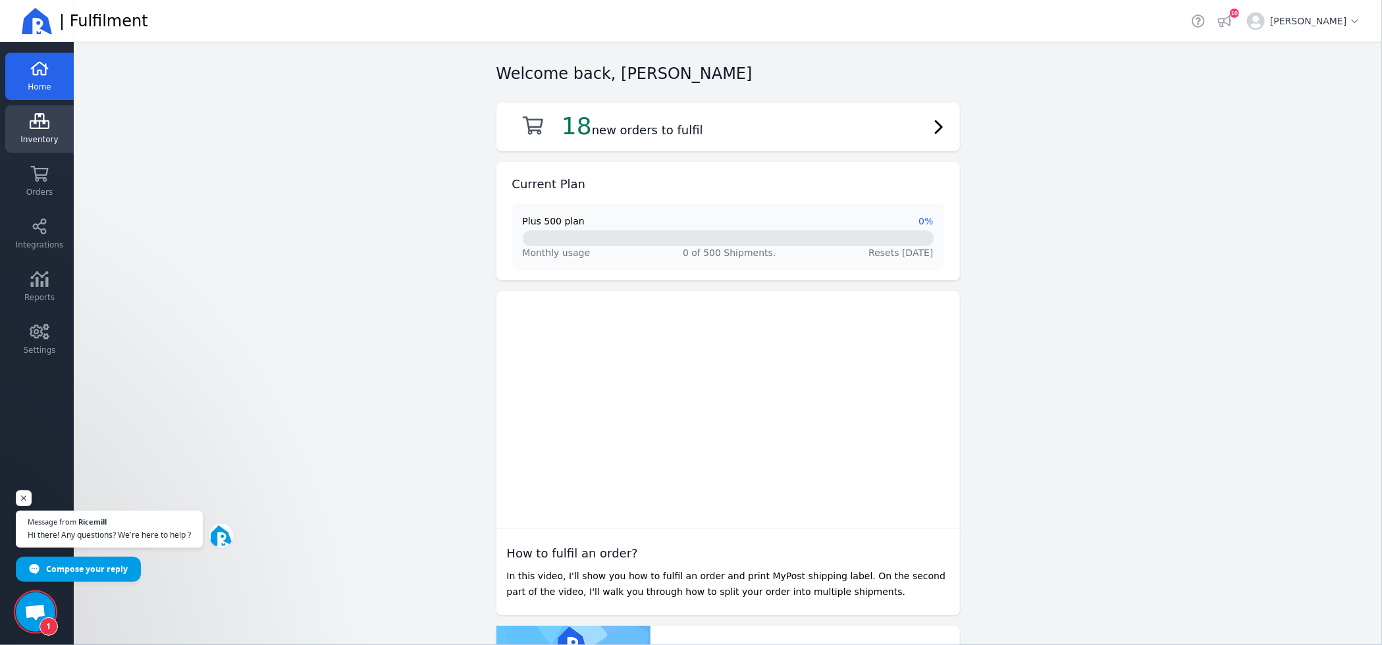
click at [63, 125] on link "Inventory" at bounding box center [39, 128] width 68 height 47
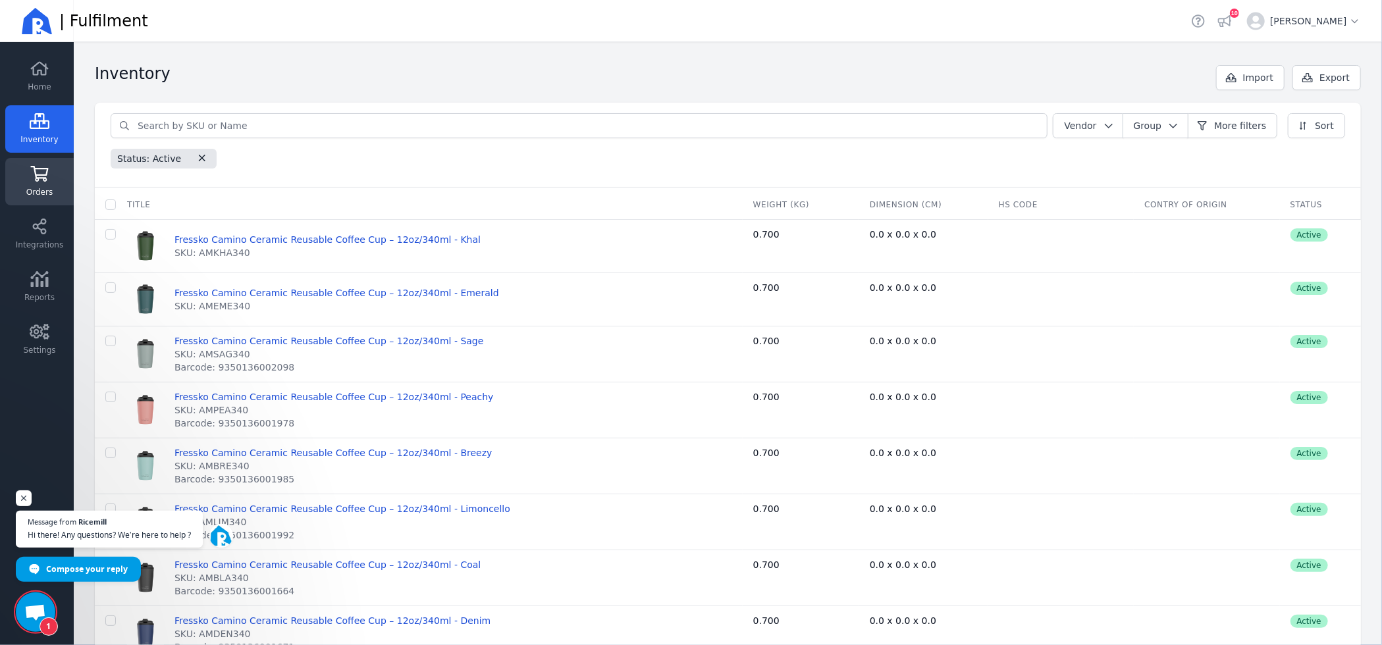
click at [41, 171] on icon at bounding box center [40, 174] width 20 height 16
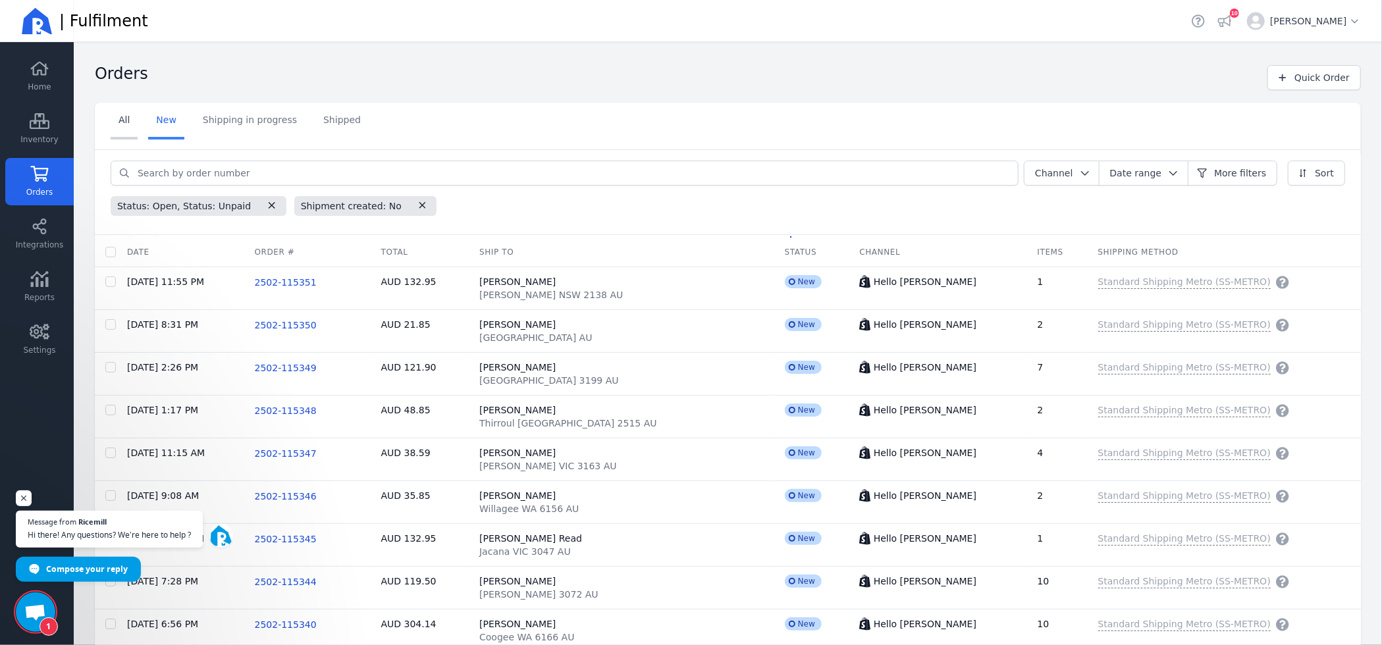
click at [116, 116] on link "All" at bounding box center [124, 121] width 27 height 37
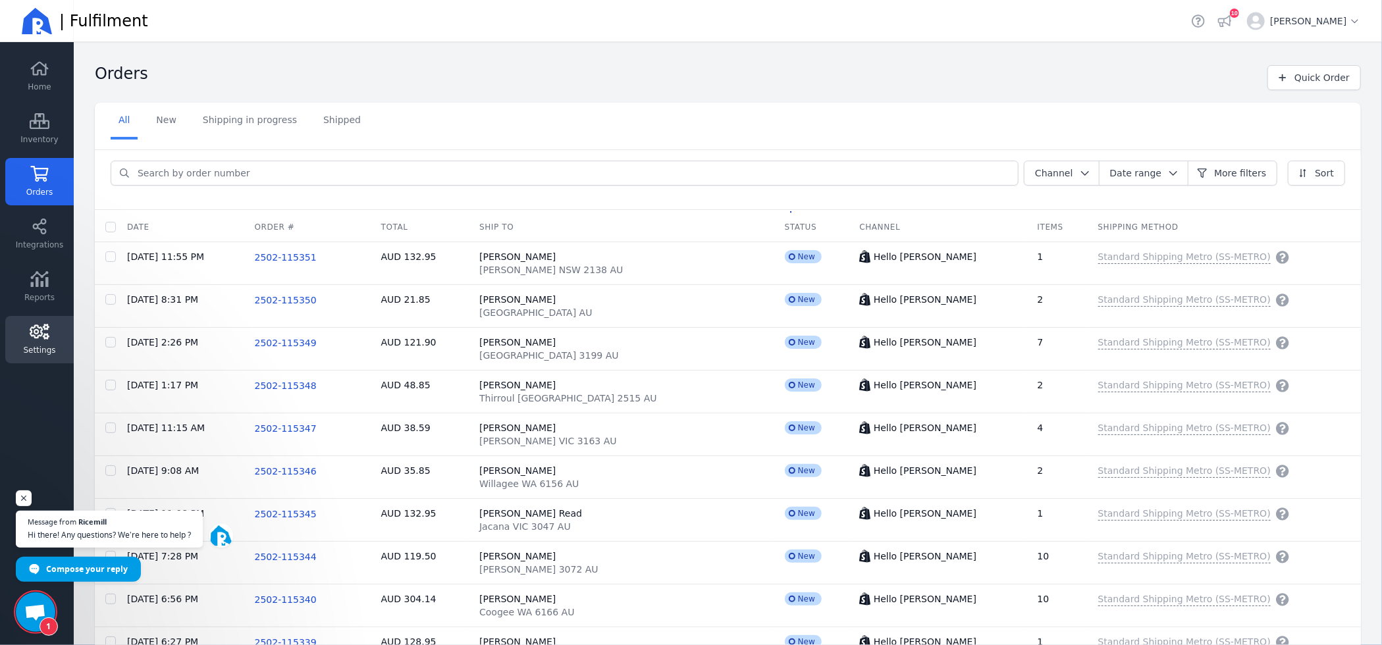
click at [37, 356] on link "Settings" at bounding box center [39, 339] width 68 height 47
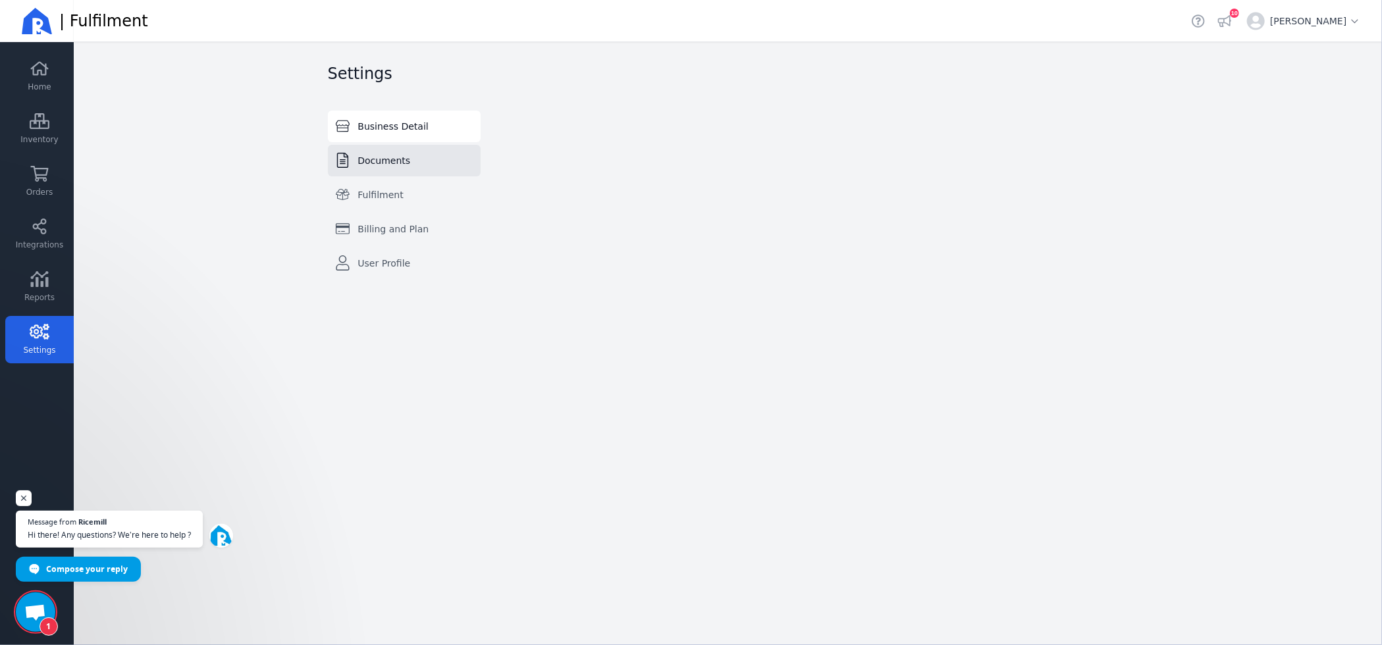
click at [407, 163] on link "Documents" at bounding box center [404, 161] width 153 height 32
select select "A4"
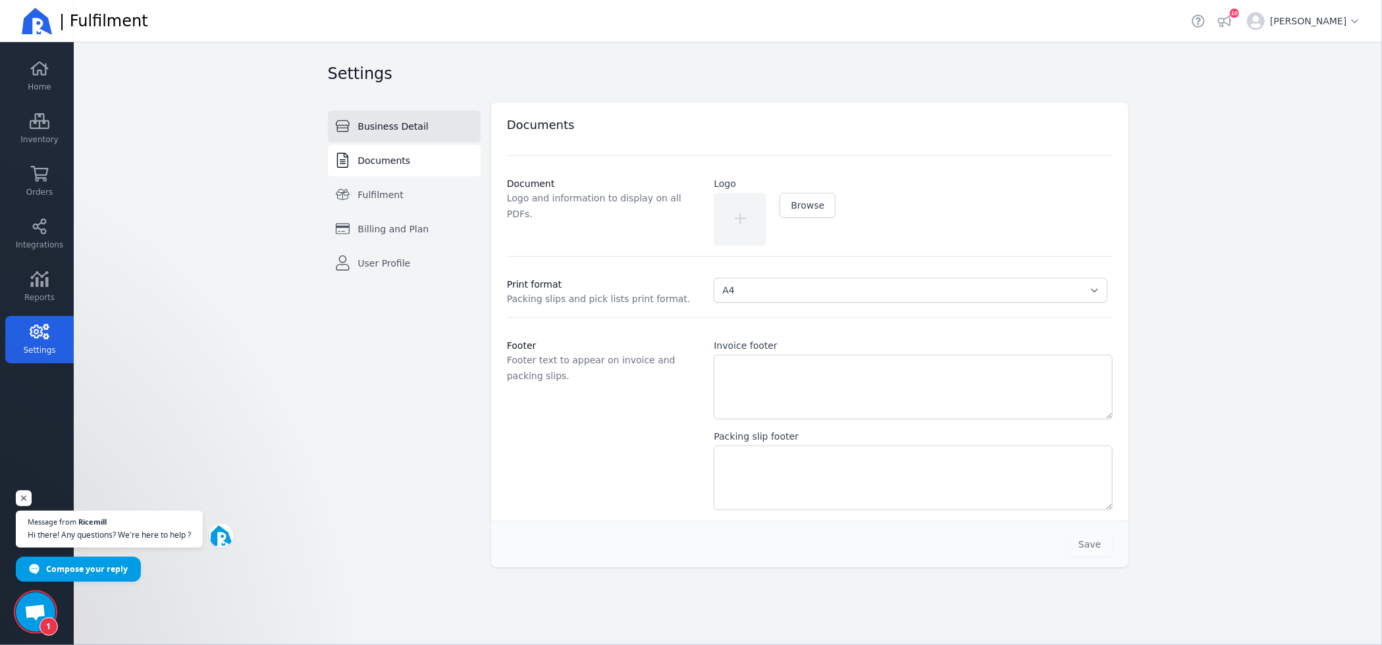
click at [404, 131] on span "Business Detail" at bounding box center [393, 126] width 70 height 13
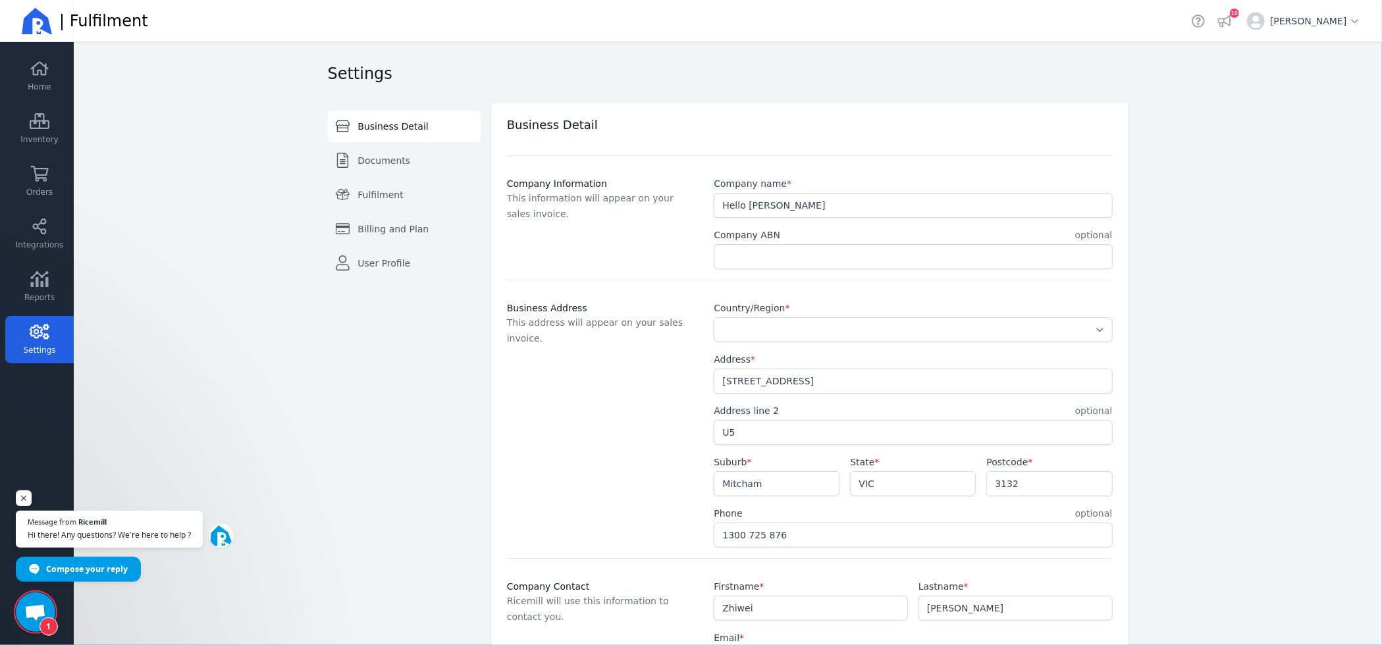
select select "AU"
click at [41, 65] on icon at bounding box center [40, 69] width 20 height 16
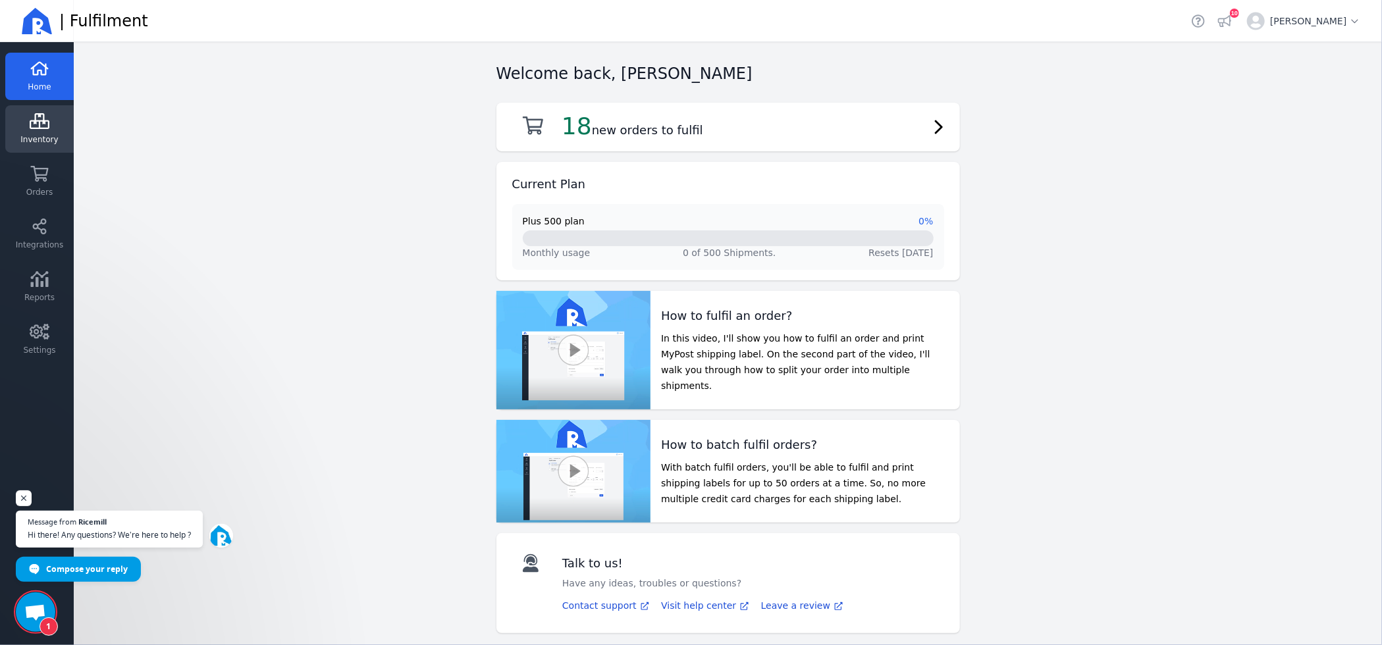
click at [47, 134] on span "Inventory" at bounding box center [39, 139] width 38 height 11
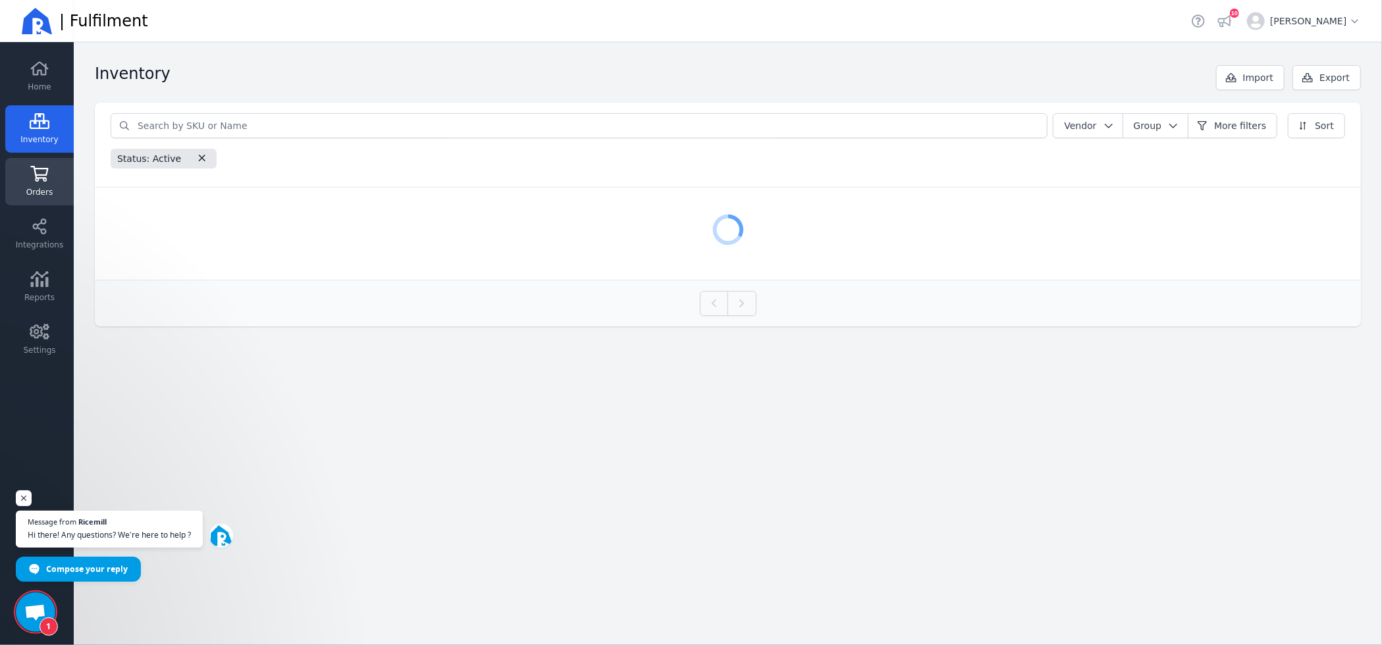
click at [51, 175] on link "Orders" at bounding box center [39, 181] width 68 height 47
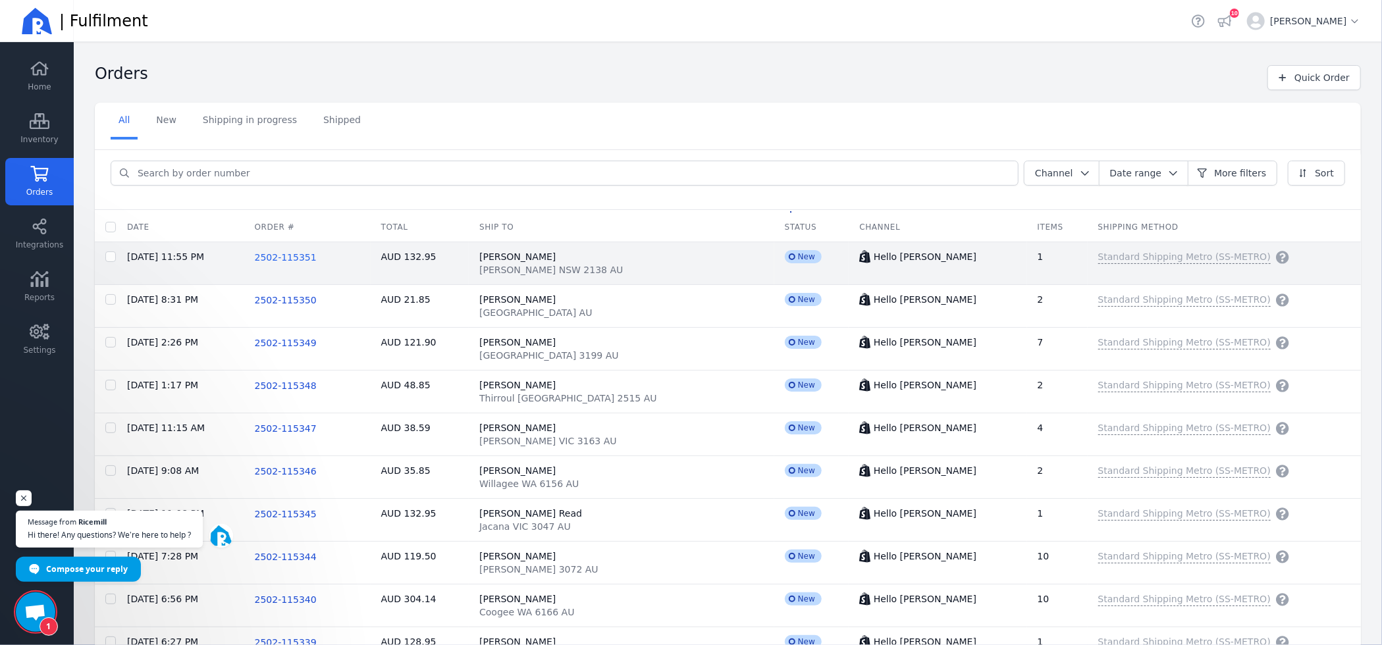
click at [298, 256] on span "2502-115351" at bounding box center [286, 257] width 62 height 11
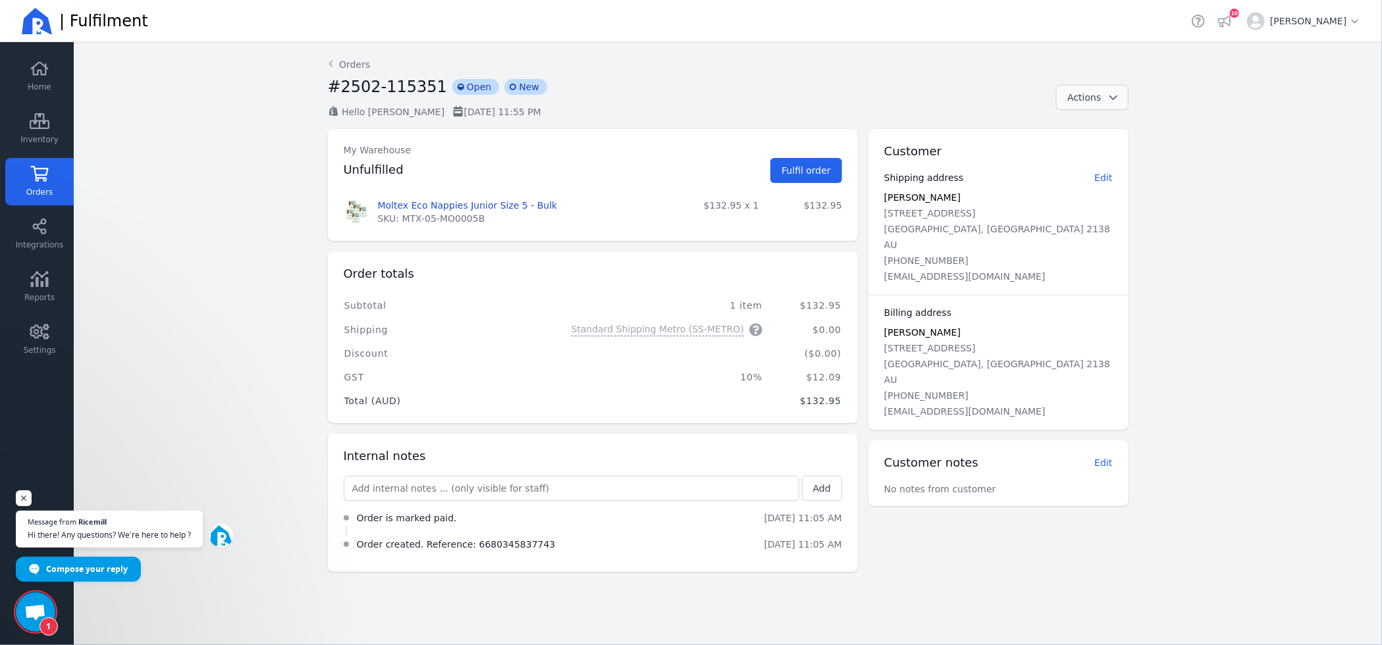
click at [1105, 98] on div "Back Orders #2502-115351 incompleted Open incompleted New Hello [PERSON_NAME] […" at bounding box center [728, 315] width 843 height 546
click at [1105, 98] on icon "button" at bounding box center [1113, 97] width 8 height 5
click at [820, 125] on div "Back Orders #2502-115351 incompleted Open incompleted New Hello [PERSON_NAME] […" at bounding box center [728, 315] width 843 height 546
click at [811, 173] on span "Fulfil order" at bounding box center [806, 170] width 49 height 11
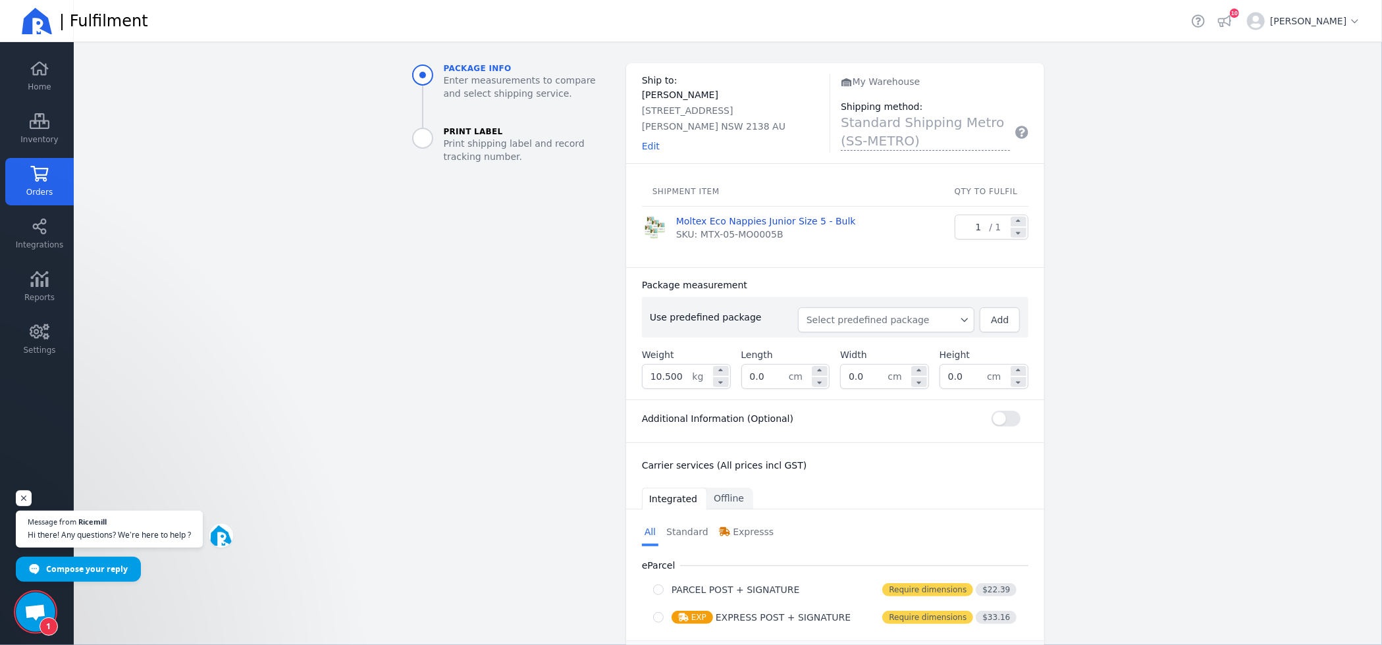
scroll to position [82, 0]
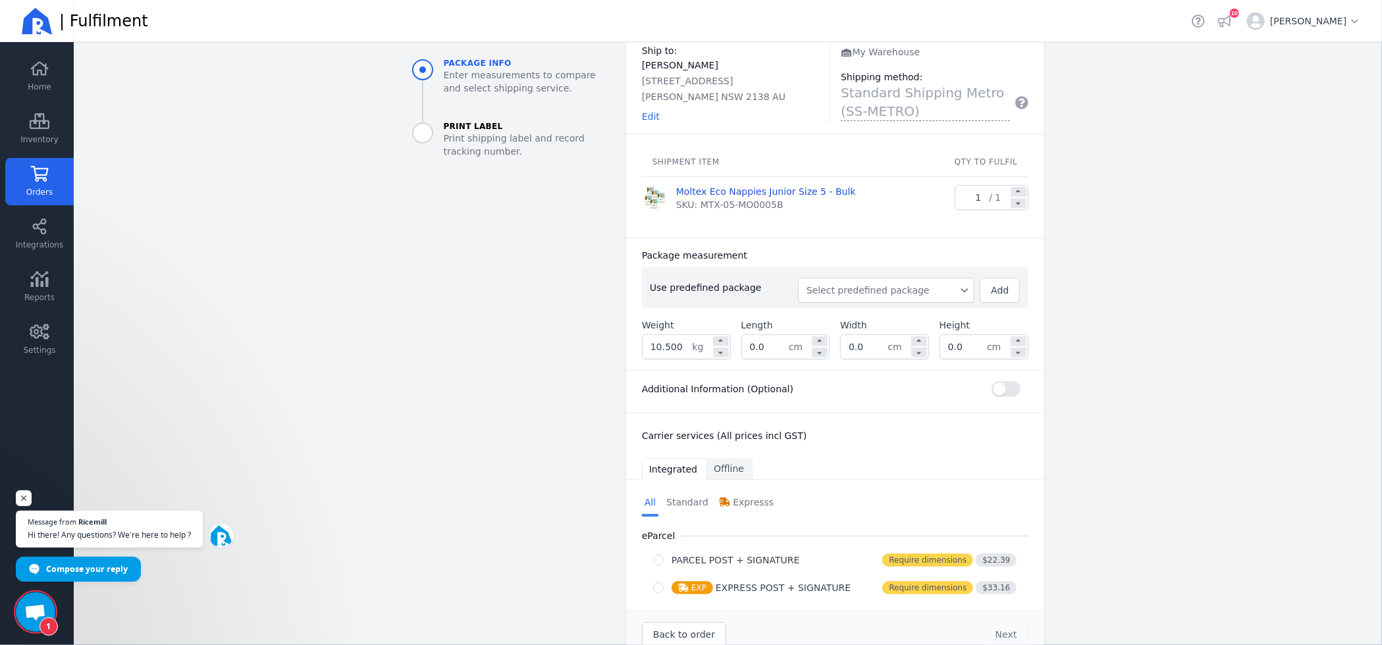
click at [879, 290] on span "Select predefined package" at bounding box center [886, 290] width 159 height 13
click at [880, 290] on span "Select predefined package" at bounding box center [886, 290] width 159 height 13
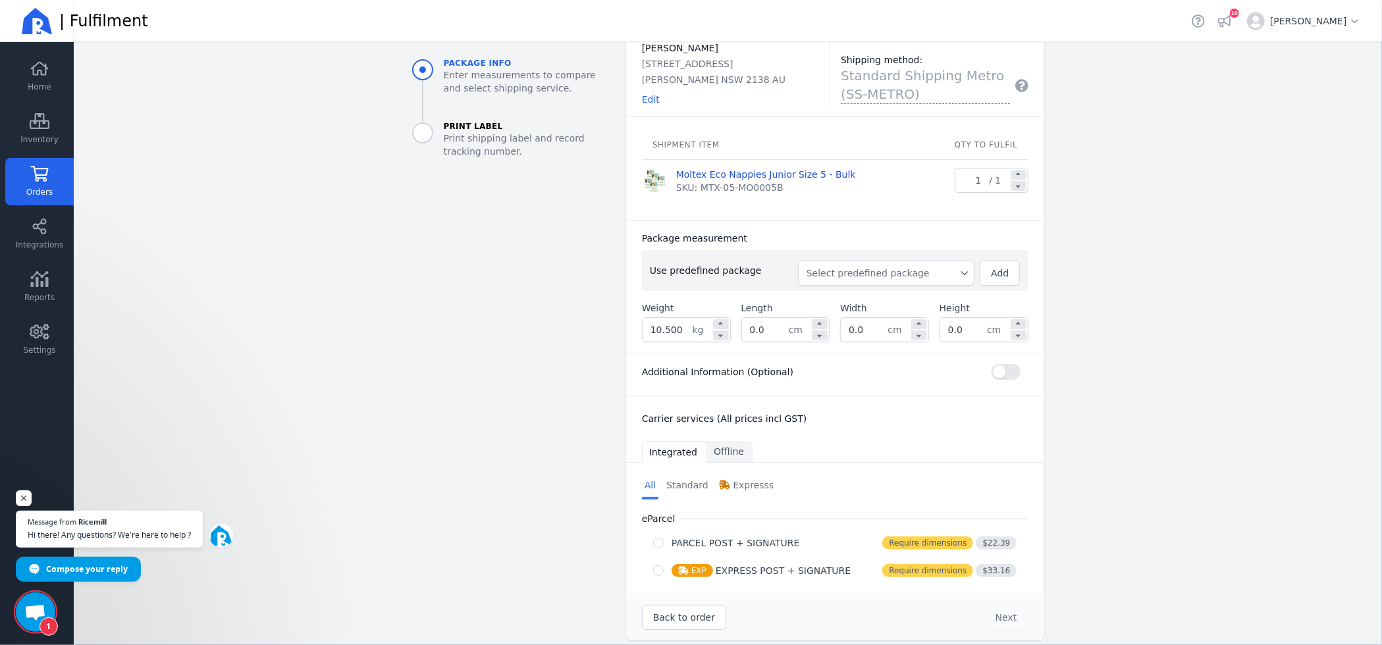
scroll to position [109, 0]
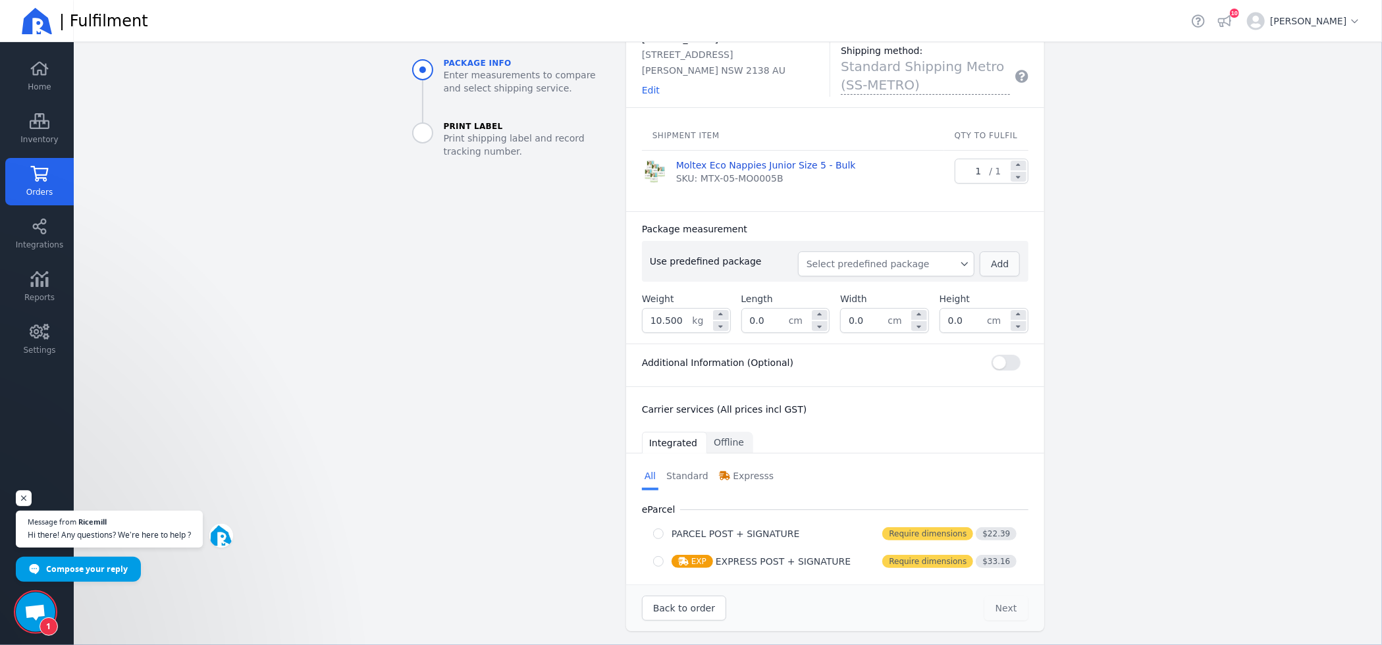
click at [998, 263] on span "Add" at bounding box center [1000, 264] width 18 height 11
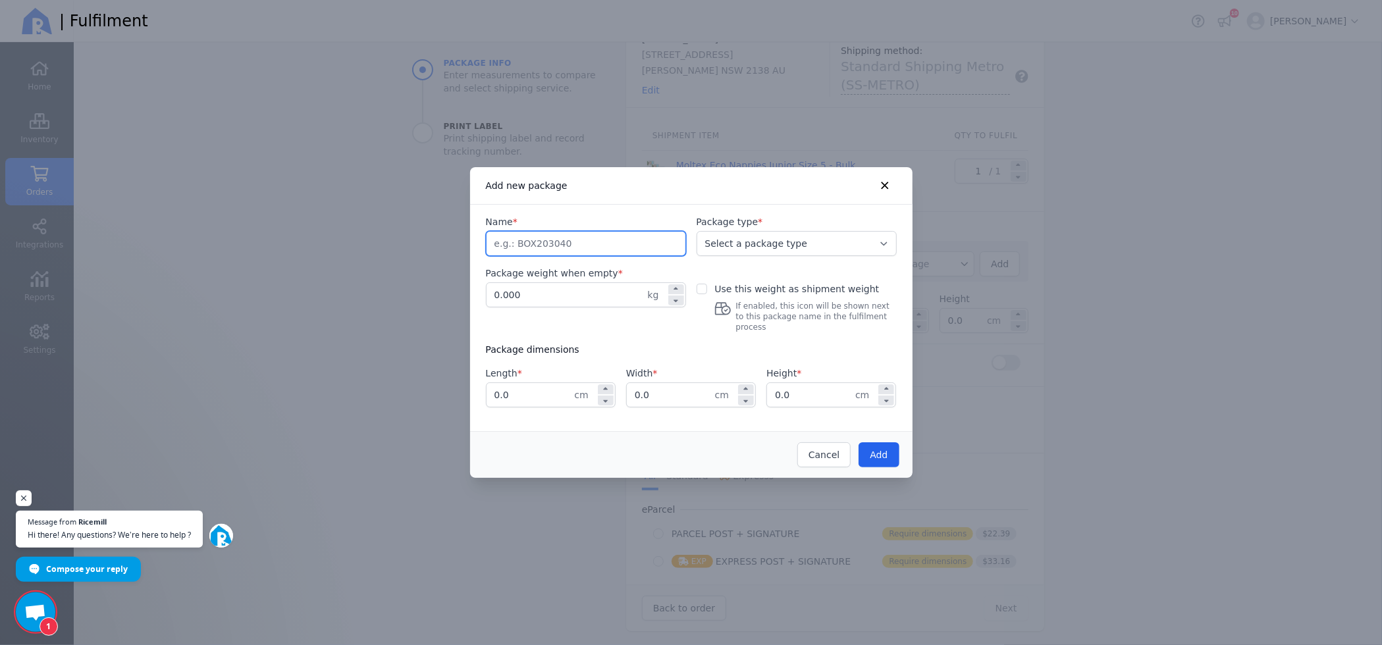
click at [592, 252] on input "Name *" at bounding box center [586, 244] width 199 height 24
type input "BBN TP456"
click at [771, 245] on select "Select a package type Carton Satchel Envelope" at bounding box center [797, 243] width 200 height 25
select select "CTN"
click at [697, 236] on select "Select a package type Carton Satchel Envelope" at bounding box center [797, 243] width 200 height 25
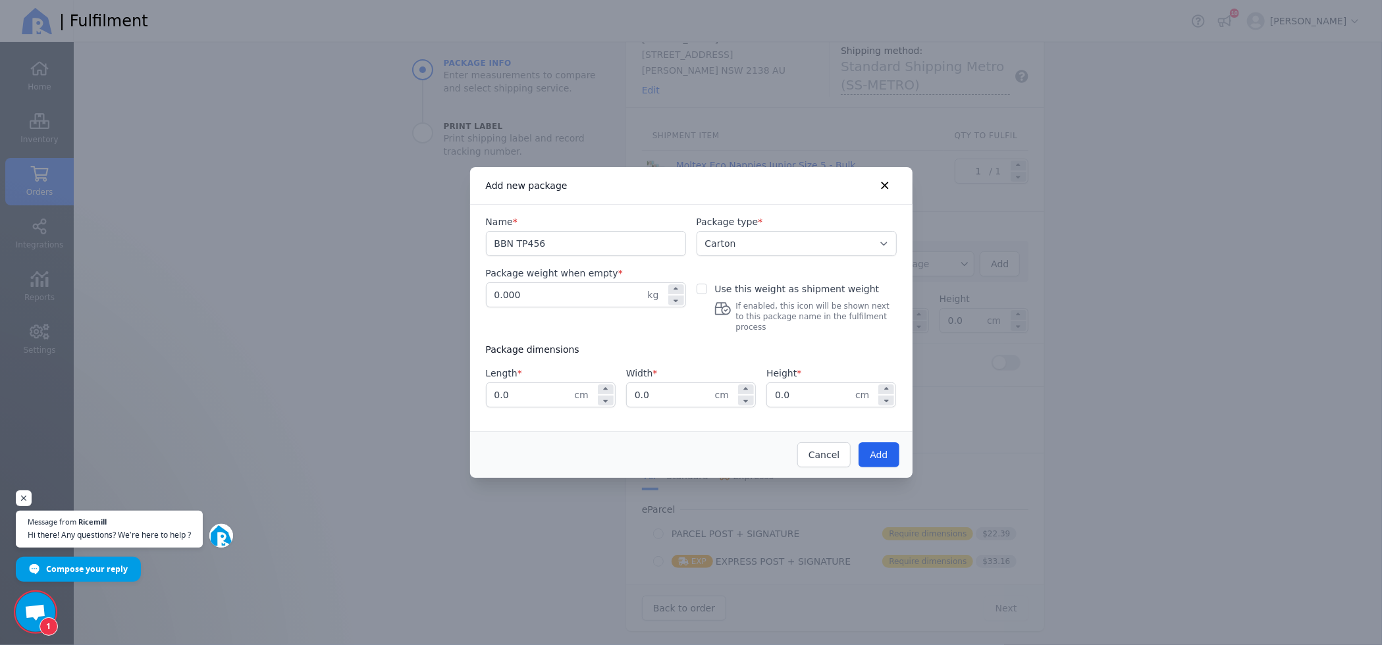
click at [523, 304] on input "0.000" at bounding box center [567, 295] width 161 height 24
click at [539, 390] on input "0.0" at bounding box center [531, 395] width 88 height 24
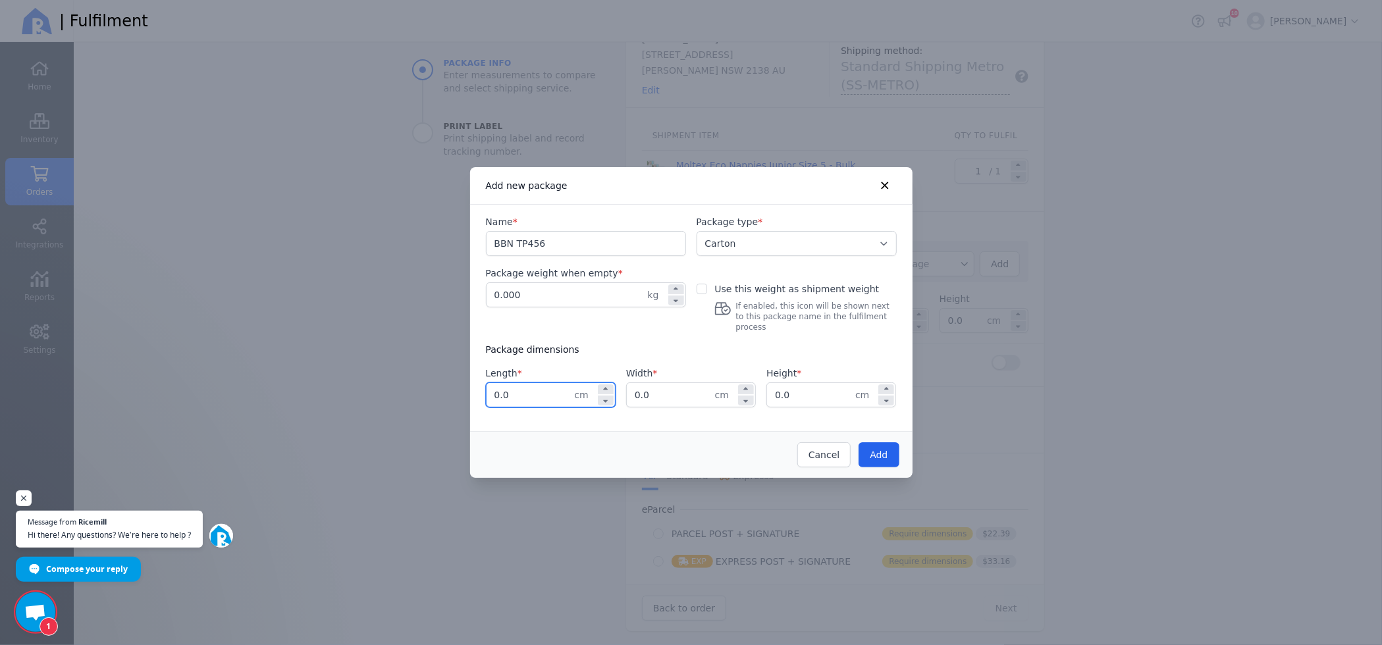
click at [539, 390] on input "0.0" at bounding box center [531, 395] width 88 height 24
paste input "23.0 x 59.0 x 19"
click at [529, 386] on input "23.0 x 59.0 x 19.0" at bounding box center [531, 395] width 88 height 24
click at [529, 385] on input "23.0 x 59.0 x 19.0" at bounding box center [531, 395] width 88 height 24
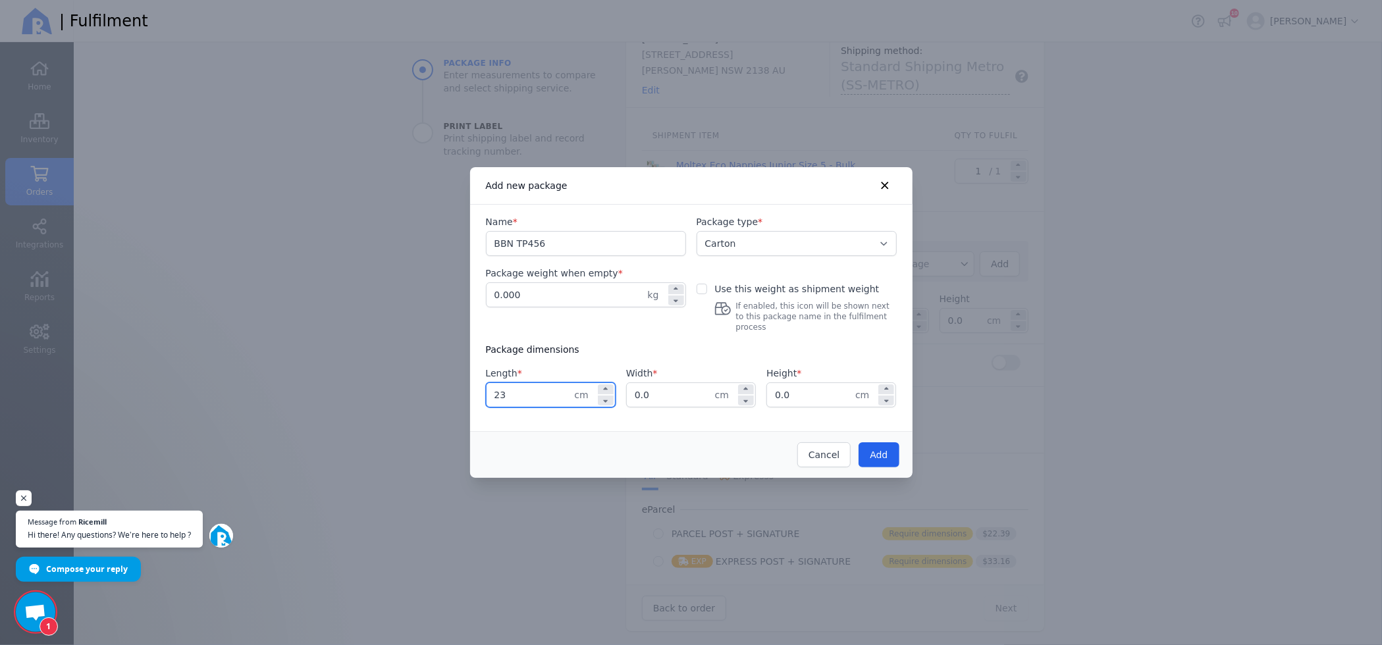
type input "23.0"
type input "59.0"
type input "19.0"
click at [884, 452] on span "Add" at bounding box center [879, 455] width 18 height 11
type input "23.0"
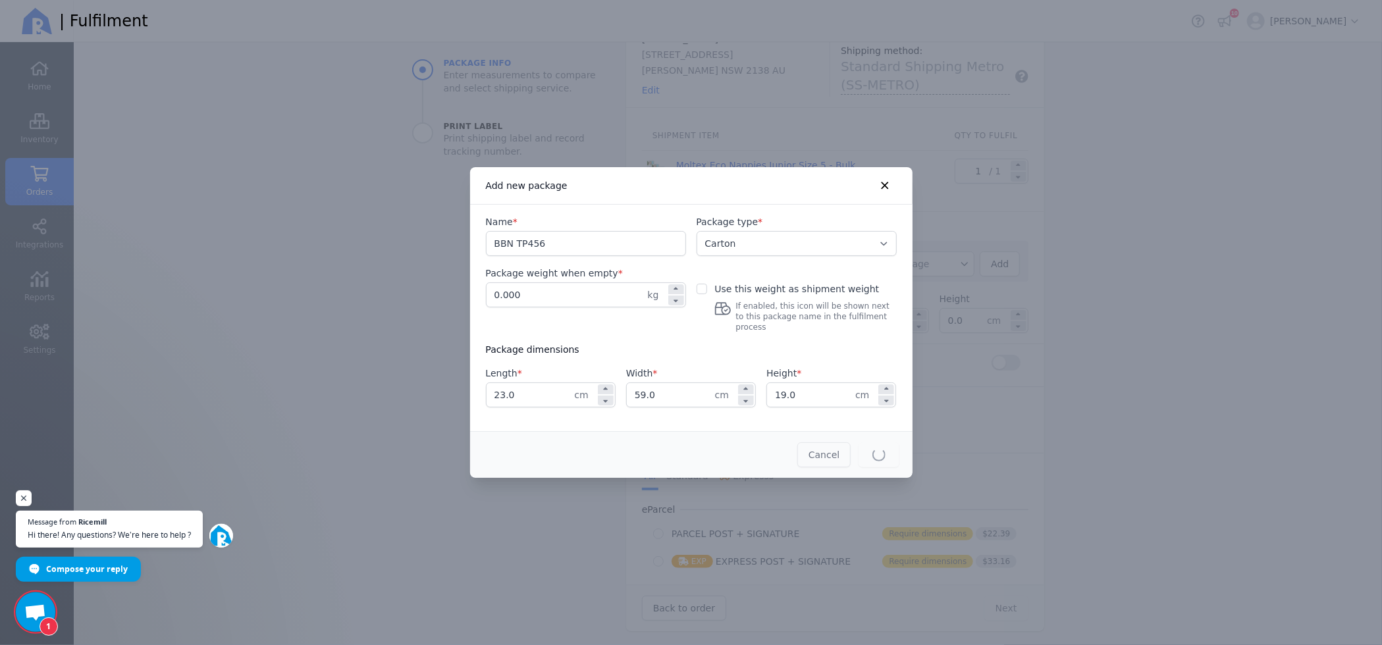
type input "59.0"
type input "19.0"
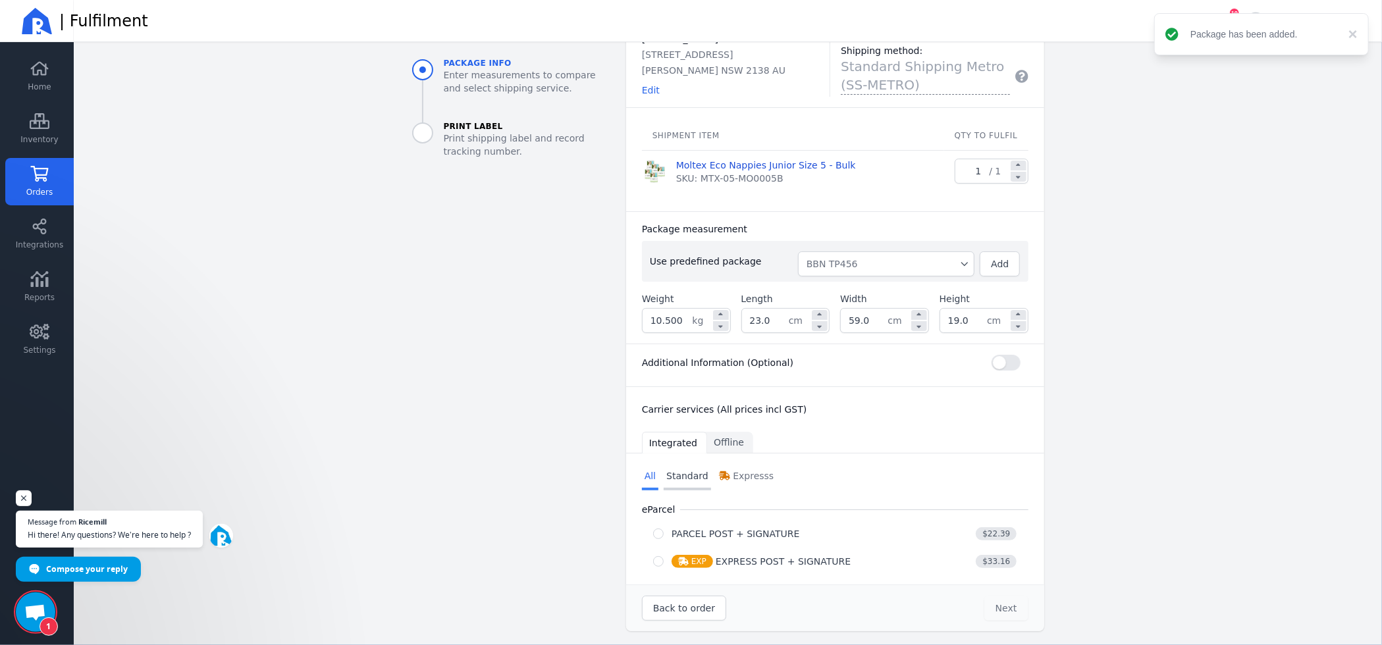
click at [687, 477] on link "Standard" at bounding box center [687, 477] width 47 height 26
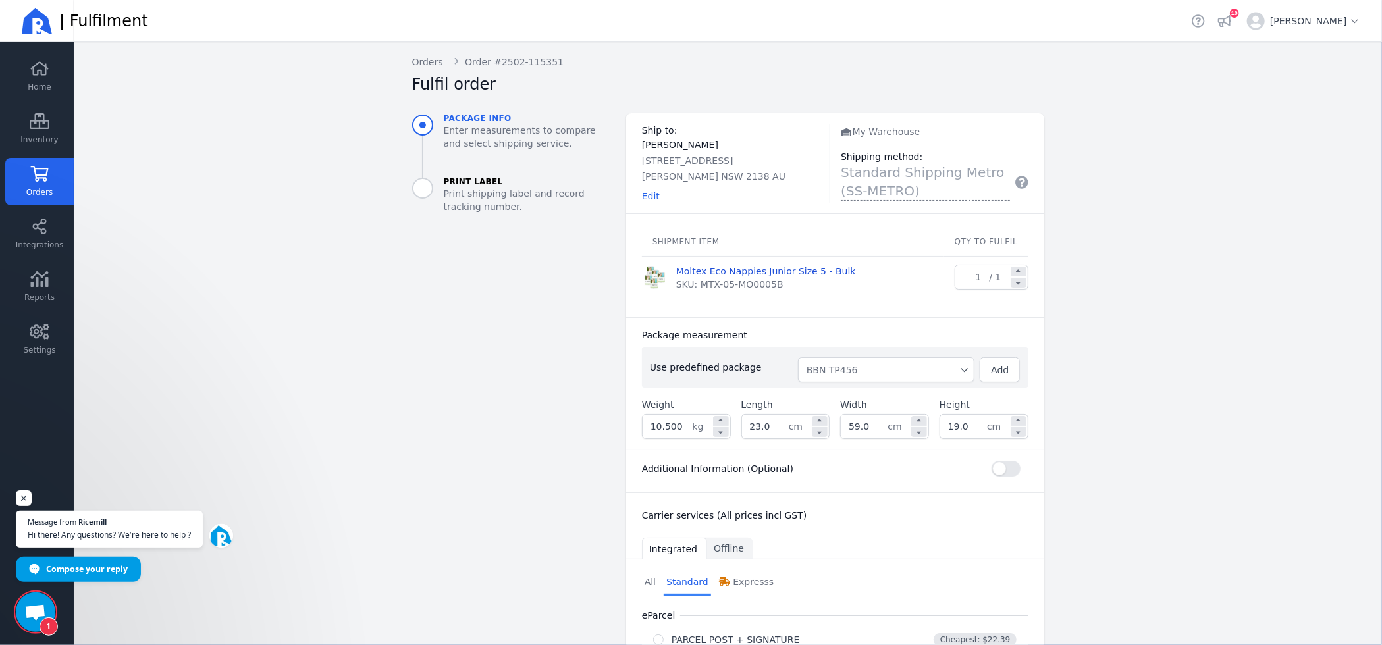
scroll to position [0, 0]
click at [49, 347] on span "Settings" at bounding box center [39, 350] width 32 height 11
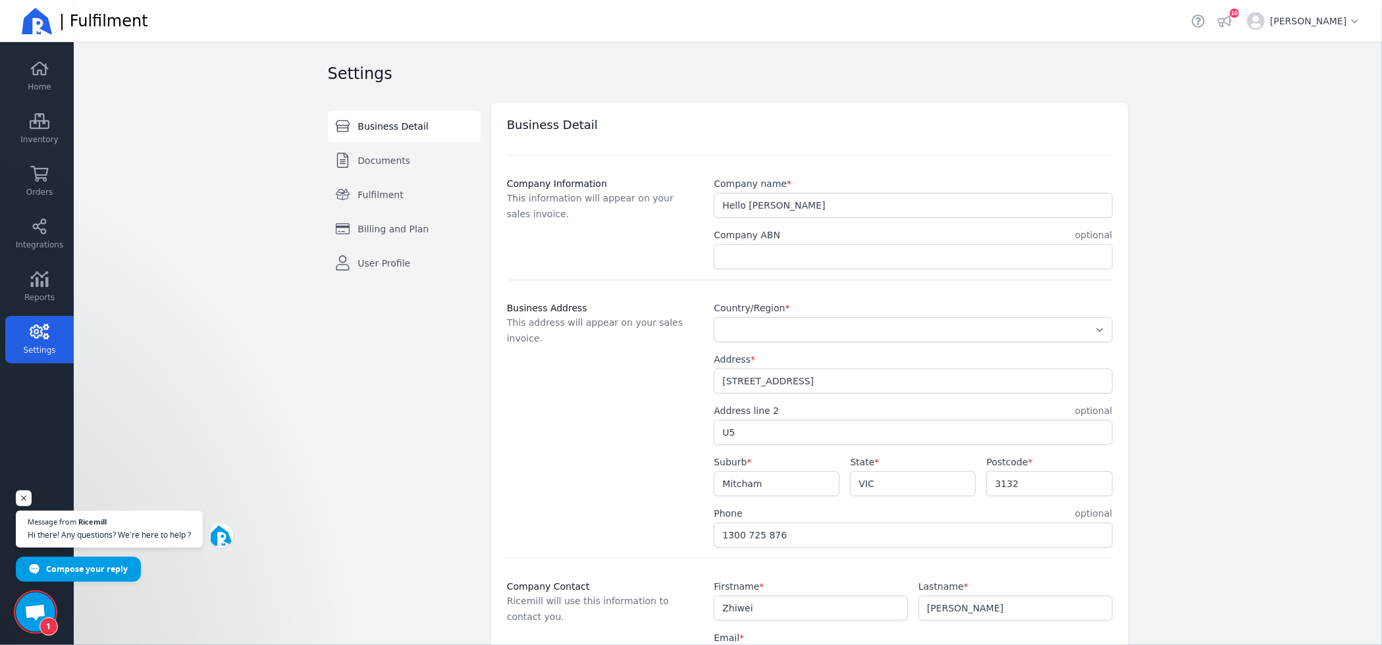
select select "AU"
click at [1105, 14] on icon "button" at bounding box center [1255, 21] width 23 height 18
